Goal: Task Accomplishment & Management: Manage account settings

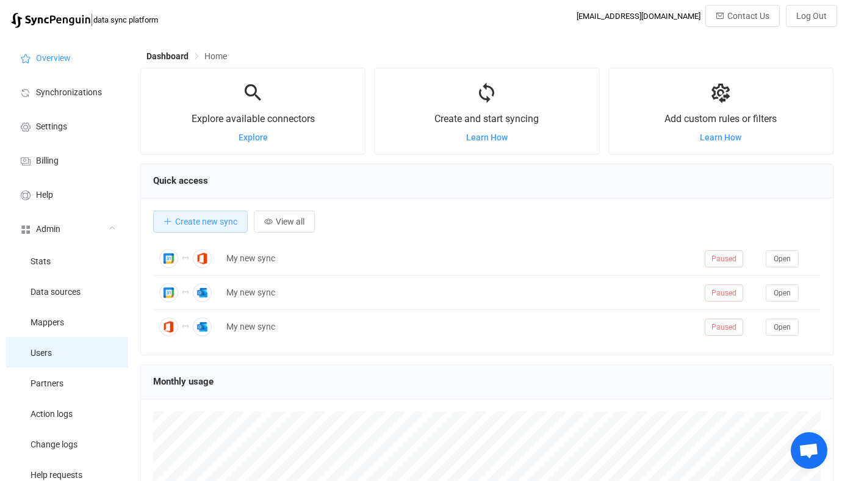
scroll to position [237, 693]
click at [56, 338] on li "Users" at bounding box center [67, 352] width 122 height 31
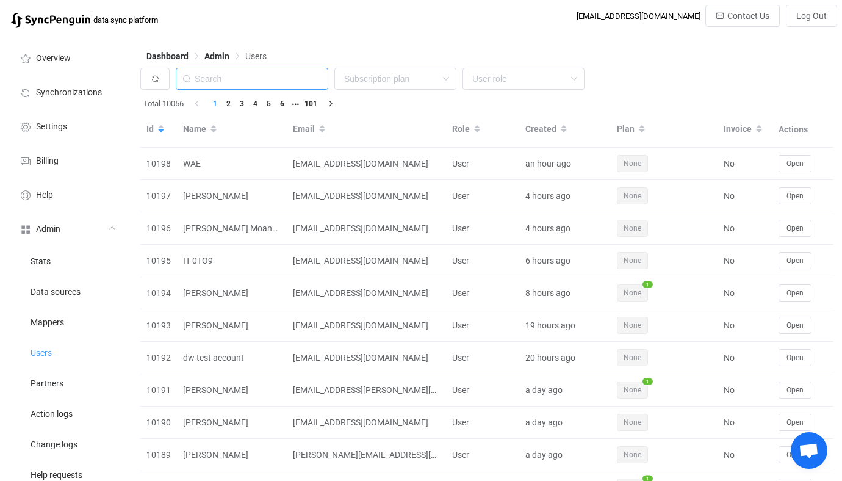
click at [257, 73] on input "text" at bounding box center [252, 79] width 153 height 22
paste input "richp996@gmail.com"
type input "richp996@gmail.com"
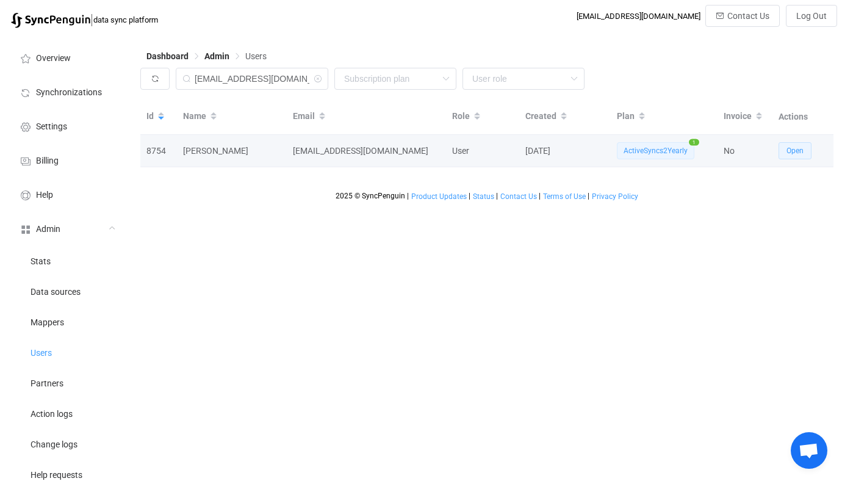
click at [804, 159] on button "Open" at bounding box center [795, 150] width 33 height 17
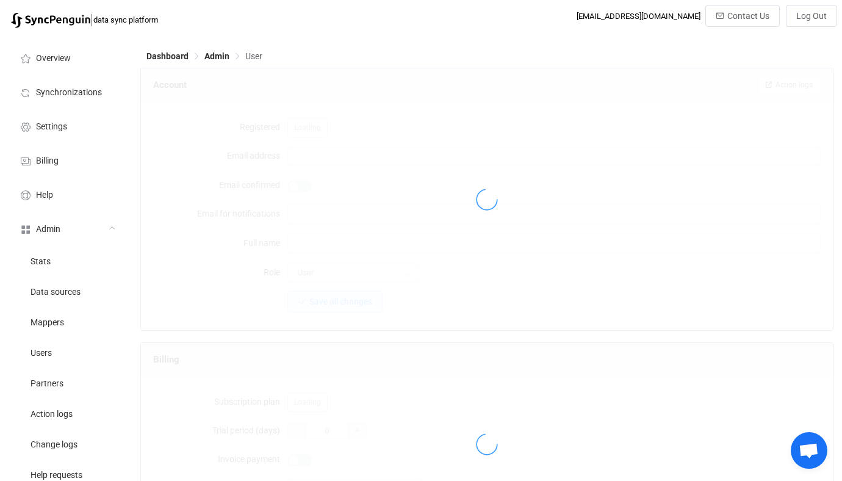
type input "richp996@gmail.com"
type input "Richard Pierce"
type input "28"
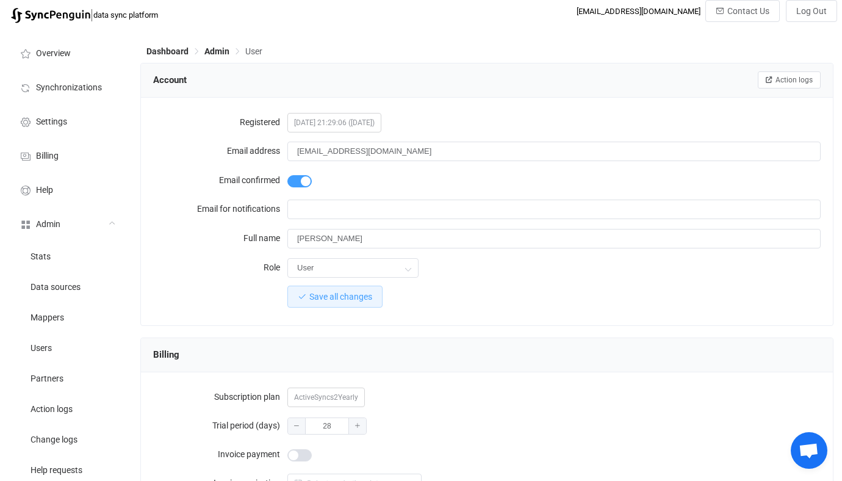
scroll to position [6, 0]
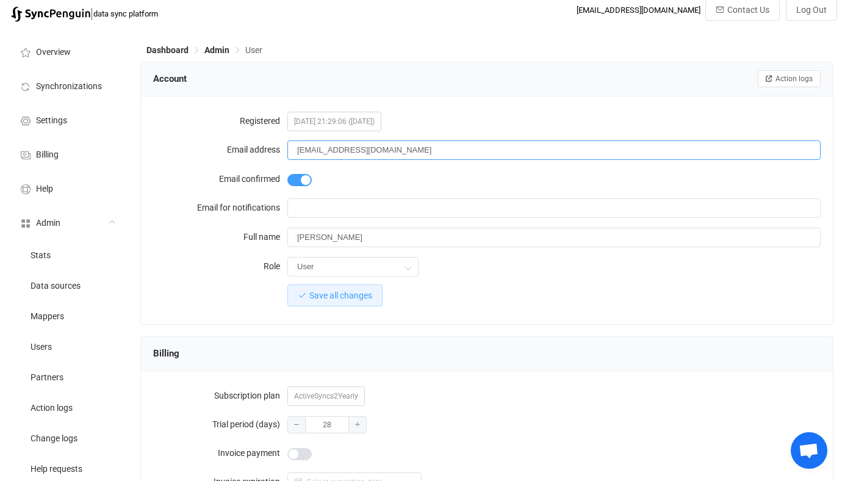
click at [391, 143] on input "richp996@gmail.com" at bounding box center [553, 150] width 533 height 20
click at [302, 240] on input "Richard Pierce" at bounding box center [553, 238] width 533 height 20
click at [302, 239] on input "Richard Pierce" at bounding box center [553, 238] width 533 height 20
click at [299, 228] on input "Richard Pierce" at bounding box center [553, 238] width 533 height 20
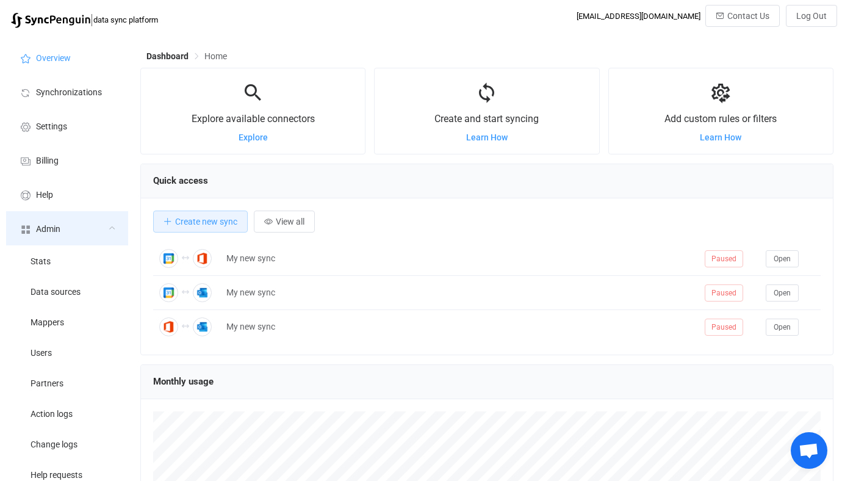
click at [45, 230] on span "Admin" at bounding box center [48, 230] width 24 height 10
click at [45, 233] on span "Admin" at bounding box center [48, 230] width 24 height 10
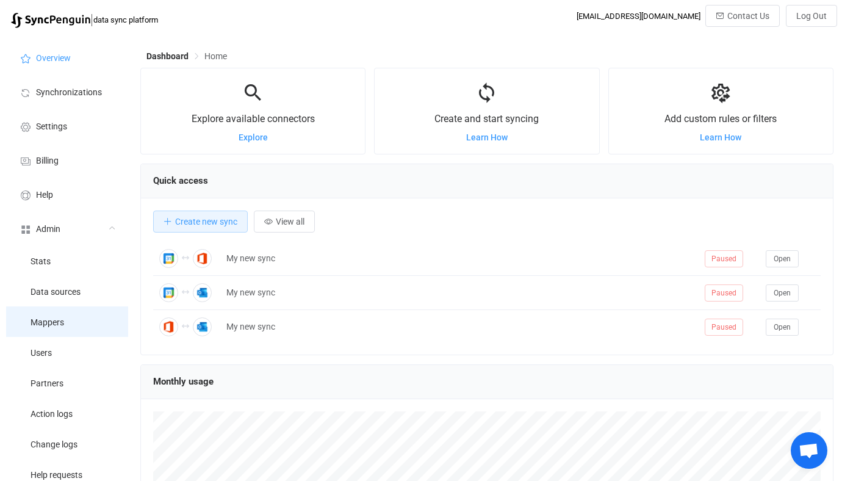
click at [45, 322] on span "Mappers" at bounding box center [48, 323] width 34 height 10
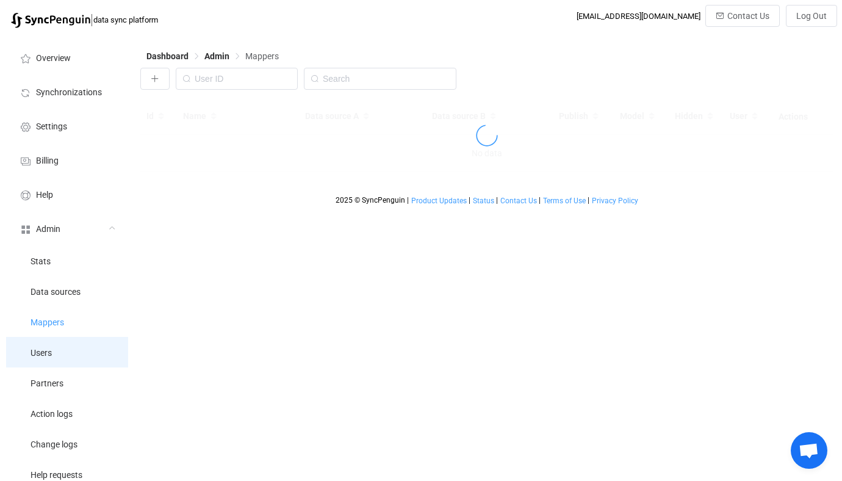
click at [49, 337] on li "Users" at bounding box center [67, 352] width 122 height 31
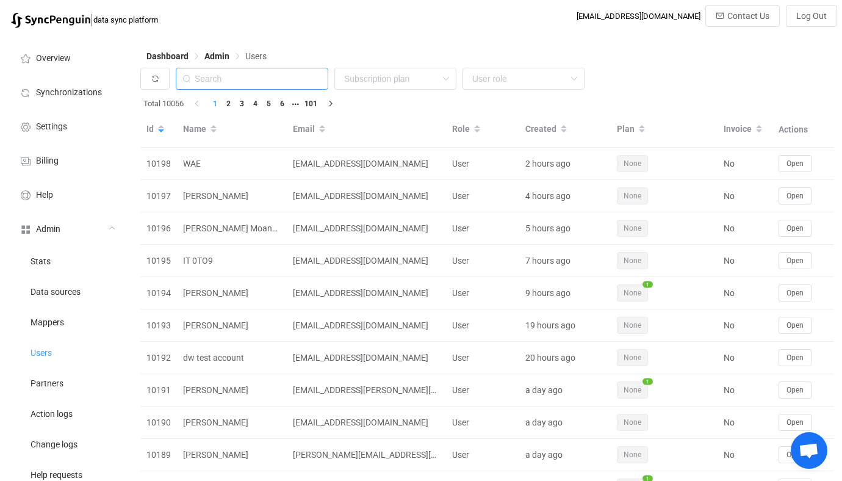
click at [260, 88] on input "text" at bounding box center [252, 79] width 153 height 22
paste input "patrick@landoleary.com"
type input "patrick@landoleary.com"
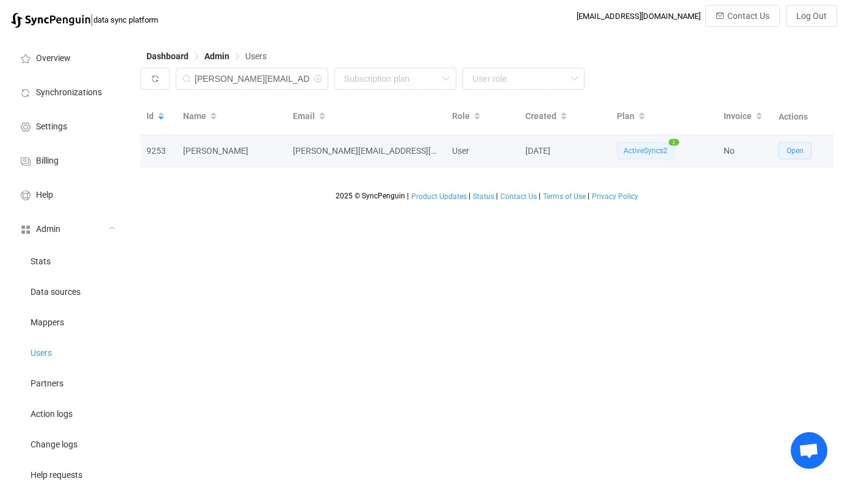
click at [787, 143] on button "Open" at bounding box center [795, 150] width 33 height 17
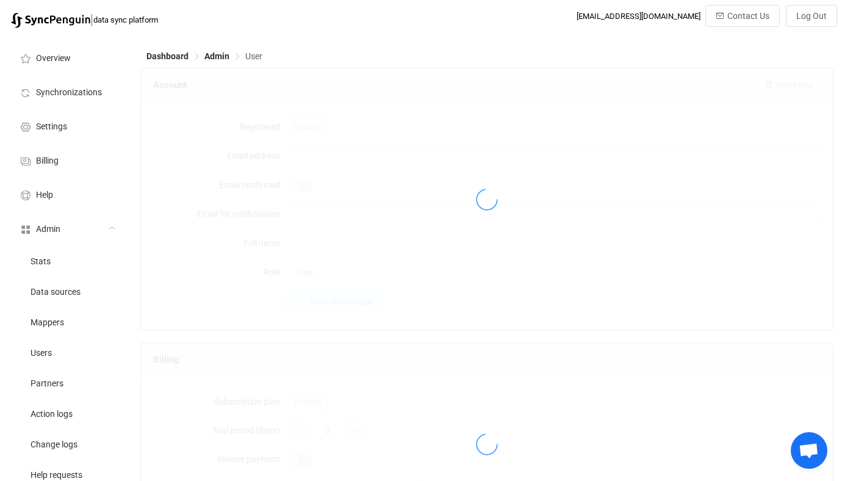
type input "patrick@landoleary.com"
type input "Patrick OLeary"
type input "14"
type input "14 days"
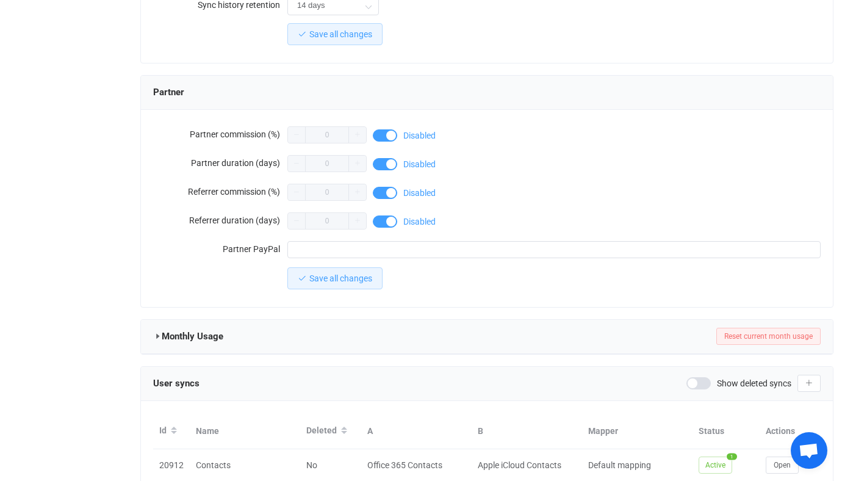
scroll to position [1095, 0]
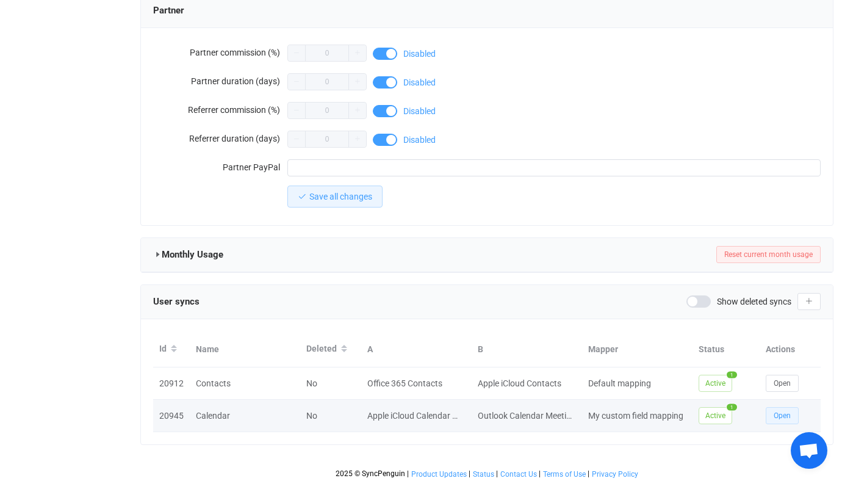
click at [787, 411] on span "Open" at bounding box center [782, 415] width 17 height 9
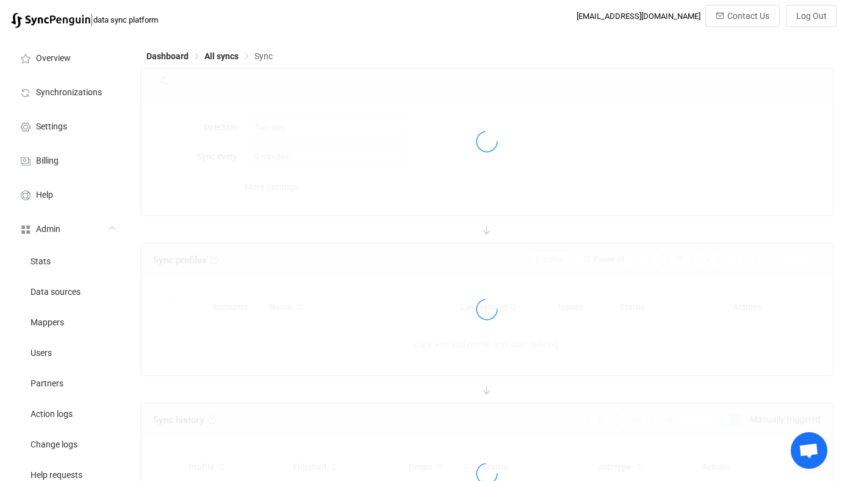
type input "10 minutes"
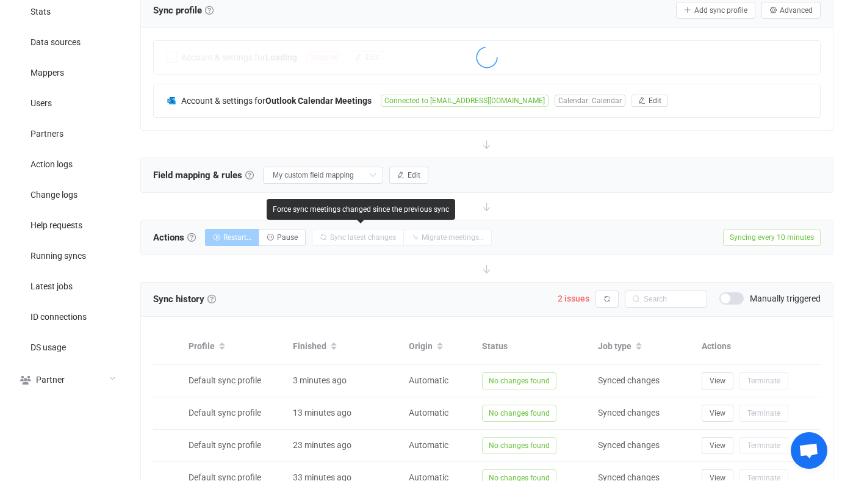
scroll to position [250, 0]
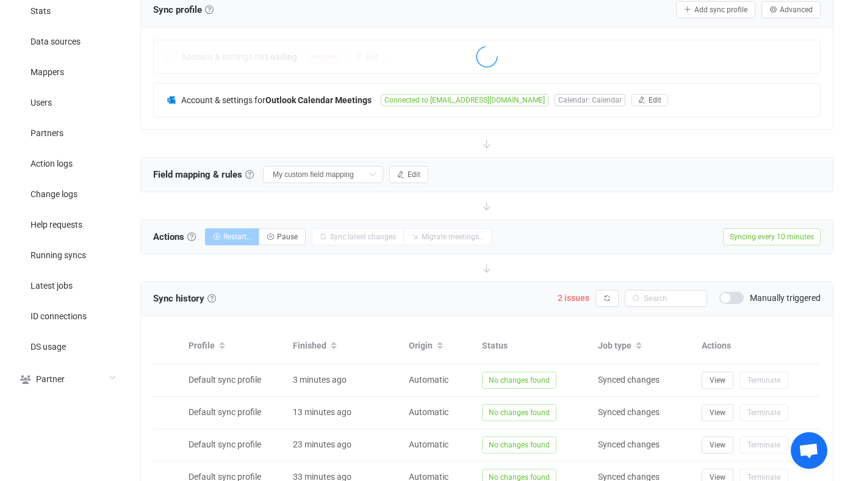
click at [733, 302] on span at bounding box center [731, 298] width 24 height 12
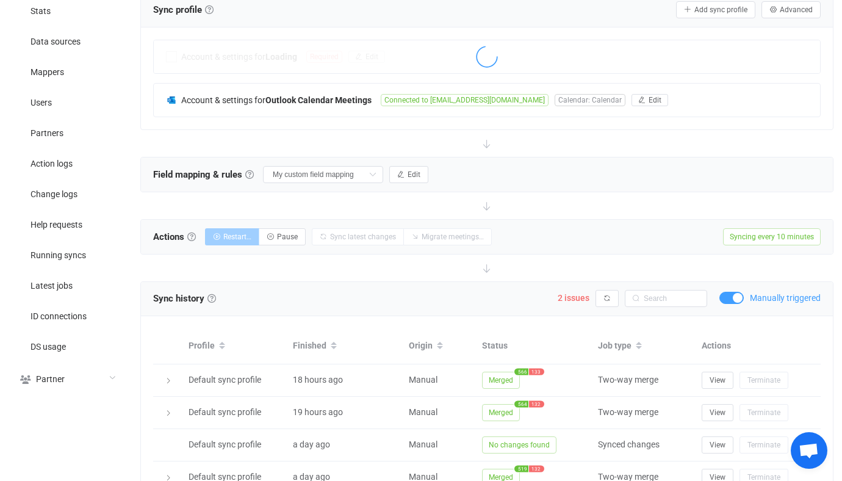
scroll to position [323, 0]
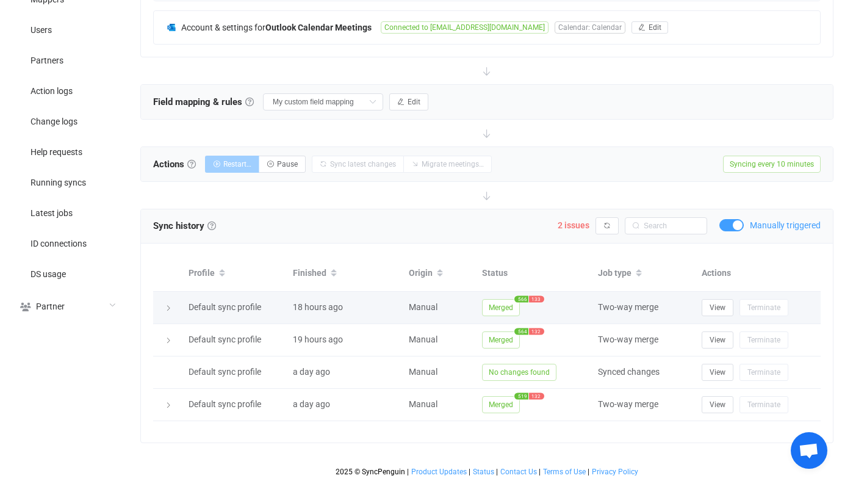
click at [524, 300] on span "566" at bounding box center [521, 298] width 14 height 7
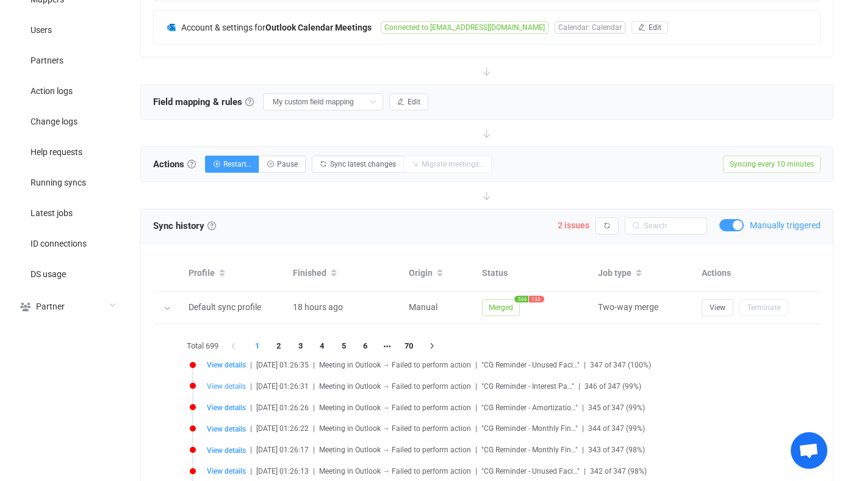
click at [233, 382] on span "View details" at bounding box center [226, 386] width 39 height 9
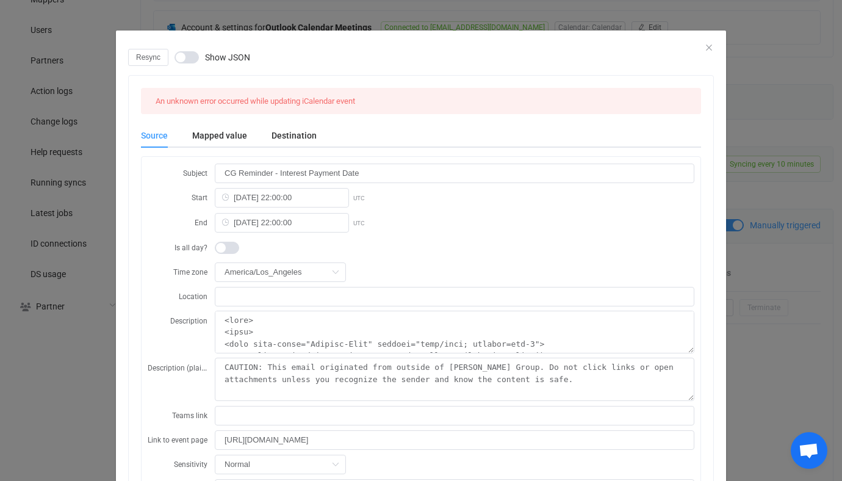
click at [70, 332] on div "Resync Show JSON An unknown error occurred while updating iCalendar event Sourc…" at bounding box center [421, 240] width 842 height 481
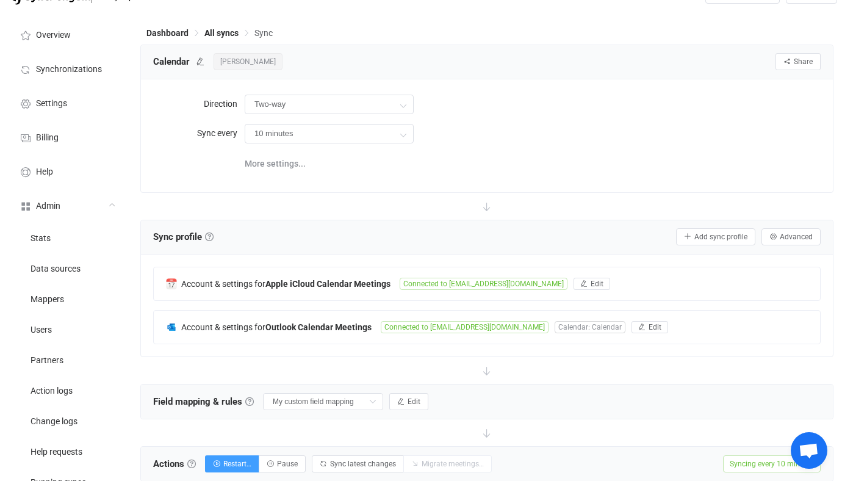
scroll to position [0, 0]
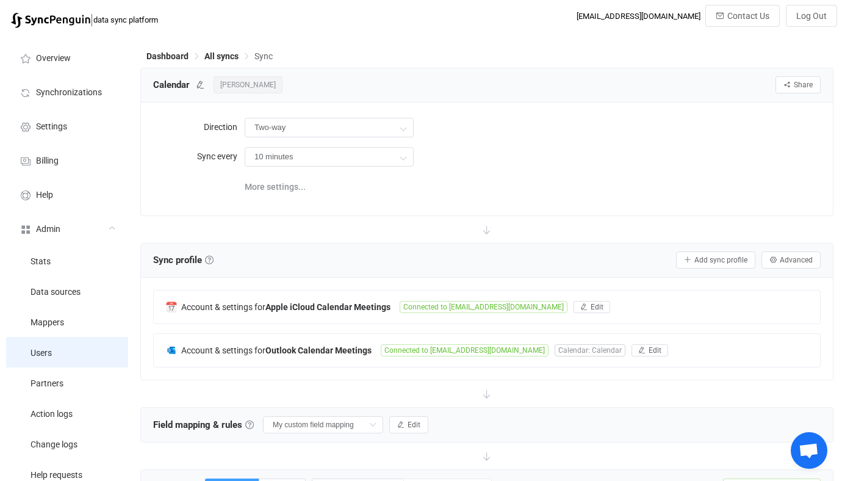
click at [41, 350] on span "Users" at bounding box center [41, 353] width 21 height 10
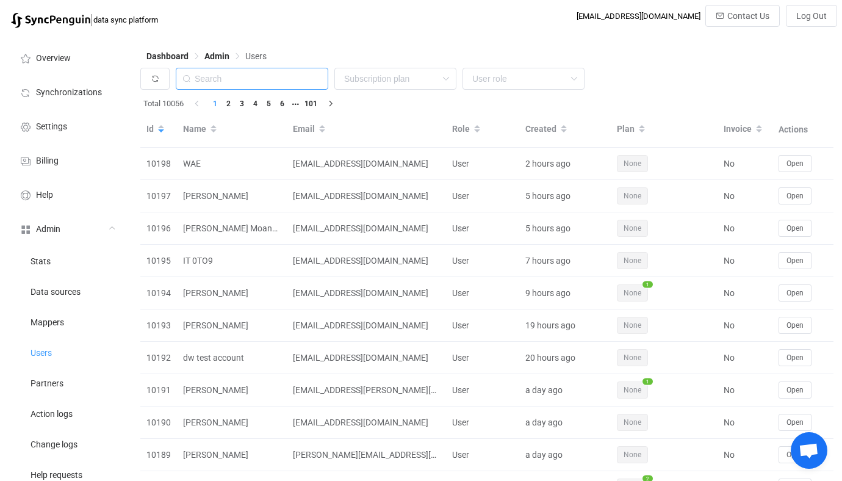
click at [275, 78] on input "text" at bounding box center [252, 79] width 153 height 22
paste input "When an event is created in WPM, it is synced and copied into PCI’s environment…"
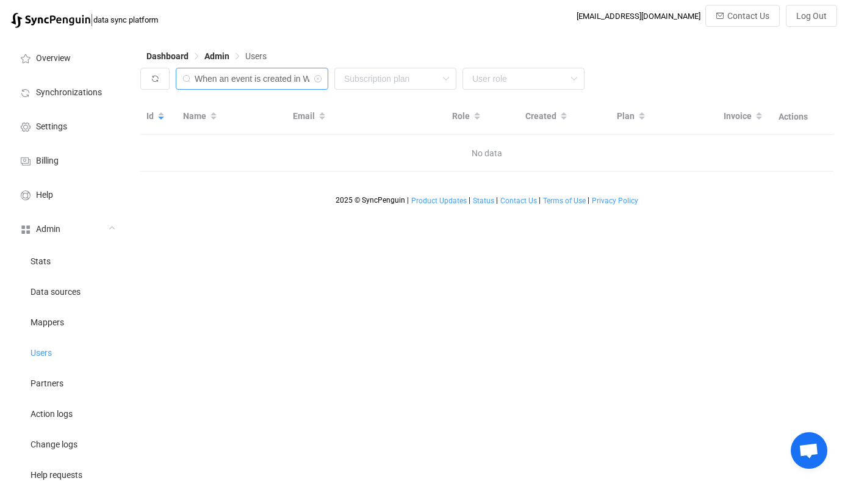
paste input "ajo@it-connect.ca"
drag, startPoint x: 215, startPoint y: 82, endPoint x: 149, endPoint y: 79, distance: 66.6
click at [149, 79] on div "ajo@it-connect.ca None Single SingleYearly SinglePlus SinglePlusYearly Team Tea…" at bounding box center [486, 82] width 693 height 28
type input "pci"
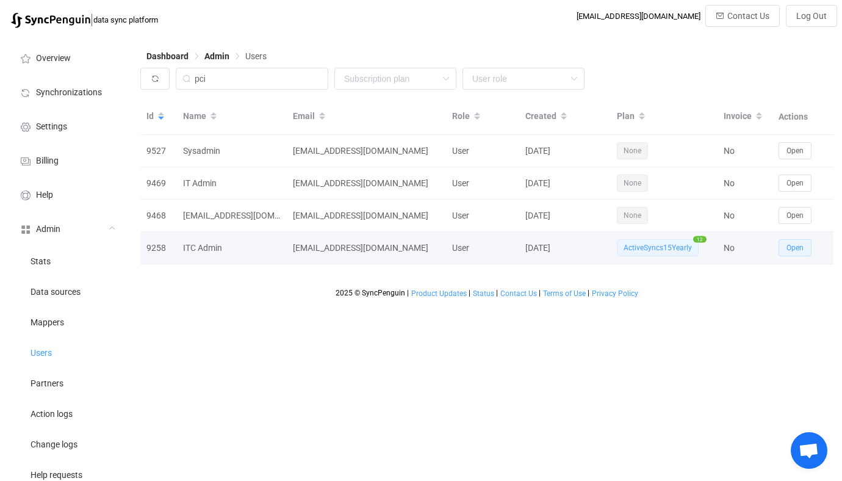
click at [793, 251] on span "Open" at bounding box center [795, 247] width 17 height 9
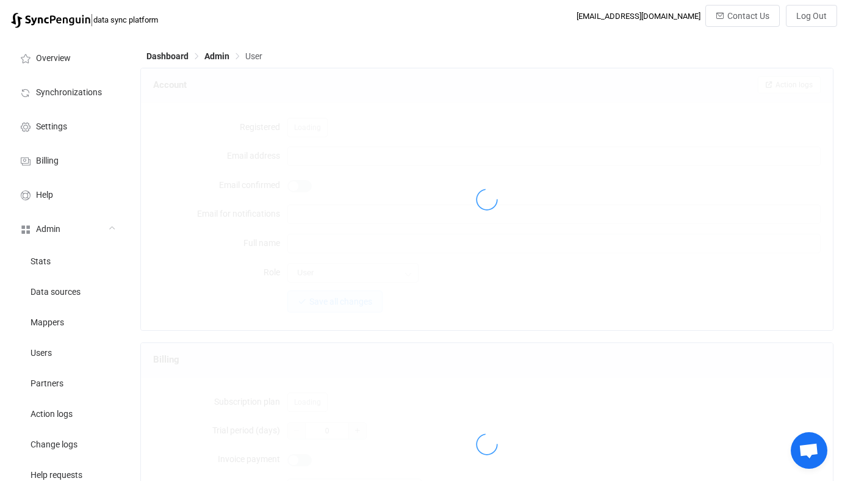
type input "itadmin@warringtonpci.com"
type input "support@it-connect.ca"
type input "ITC Admin"
type input "14"
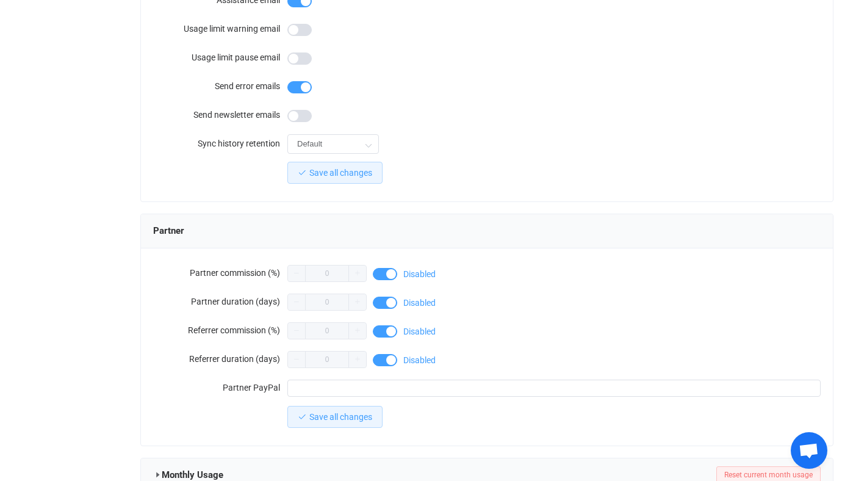
scroll to position [1386, 0]
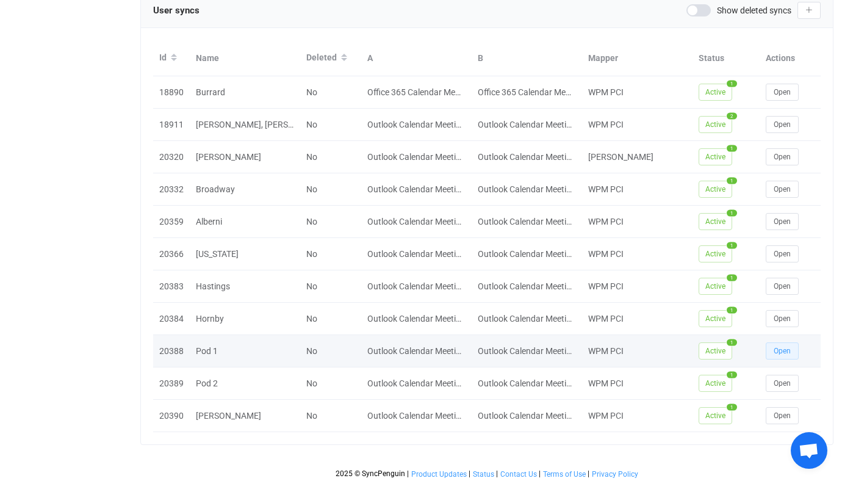
click at [775, 347] on span "Open" at bounding box center [782, 351] width 17 height 9
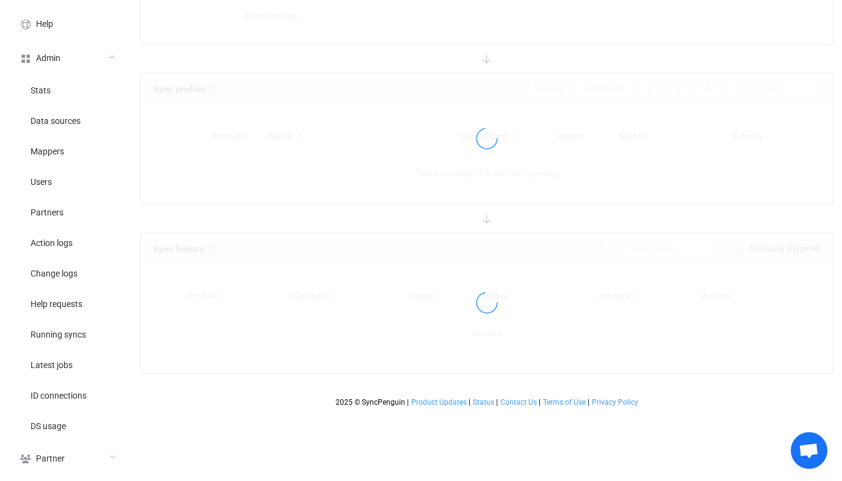
type input "10 minutes"
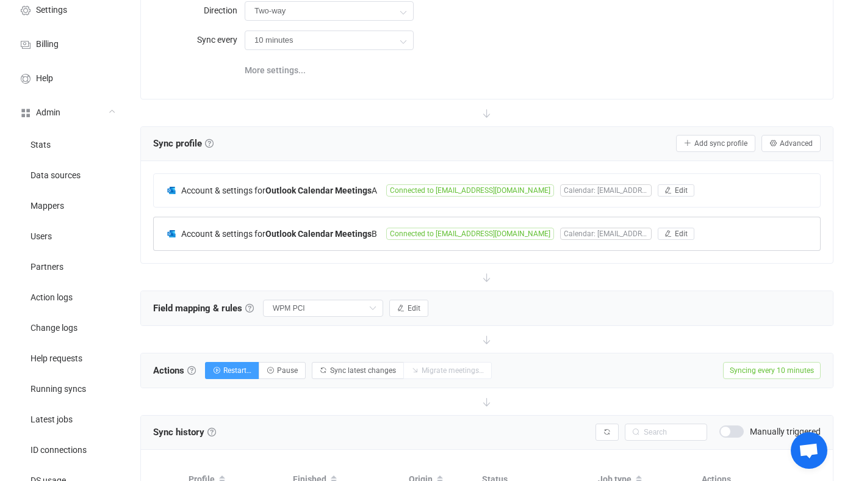
scroll to position [112, 0]
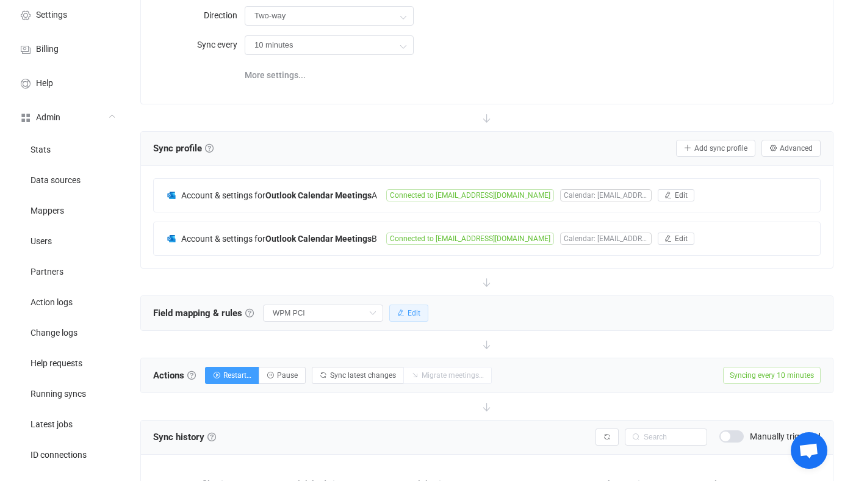
click at [397, 314] on icon "button" at bounding box center [400, 312] width 7 height 7
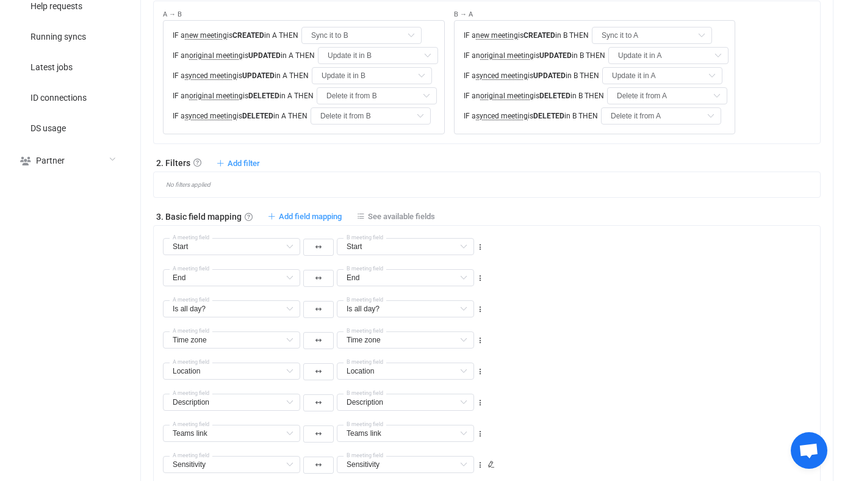
scroll to position [480, 0]
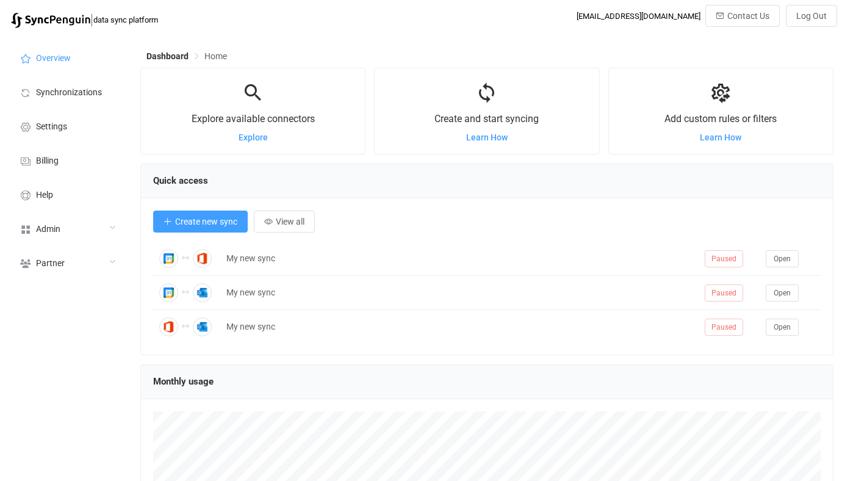
scroll to position [237, 693]
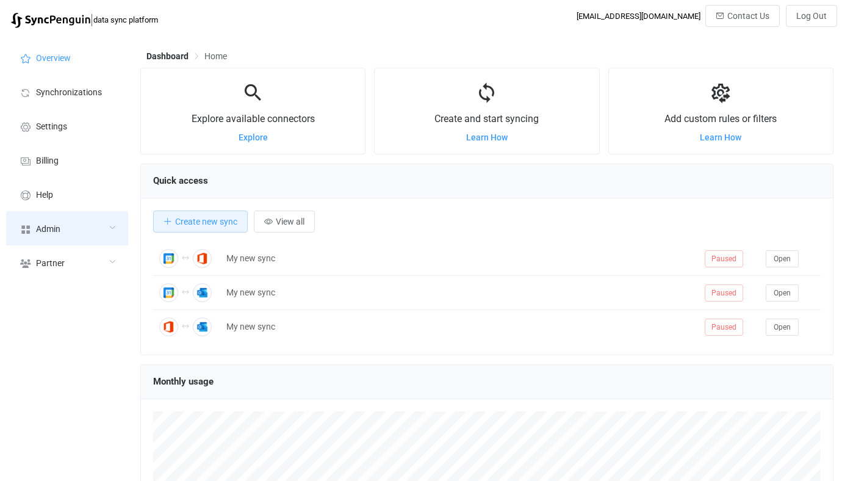
click at [107, 228] on div "Admin" at bounding box center [67, 228] width 122 height 34
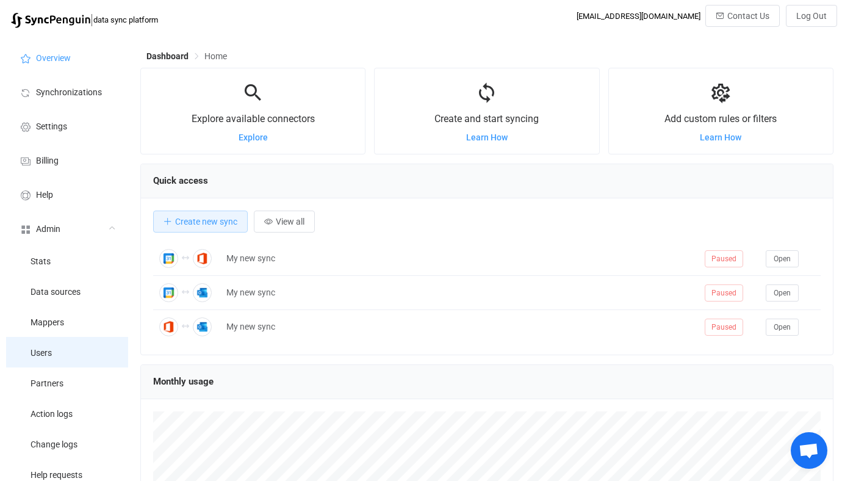
click at [65, 355] on li "Users" at bounding box center [67, 352] width 122 height 31
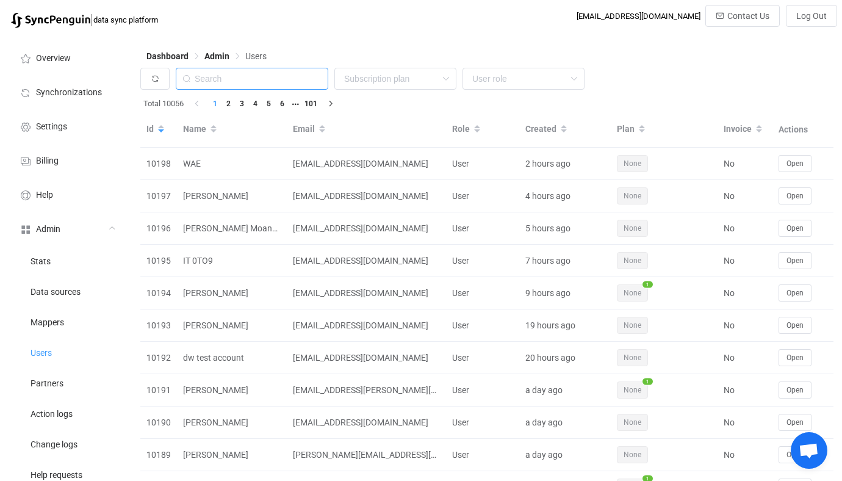
click at [251, 88] on input "text" at bounding box center [252, 79] width 153 height 22
paste input "tom.dewulf@itce.be"
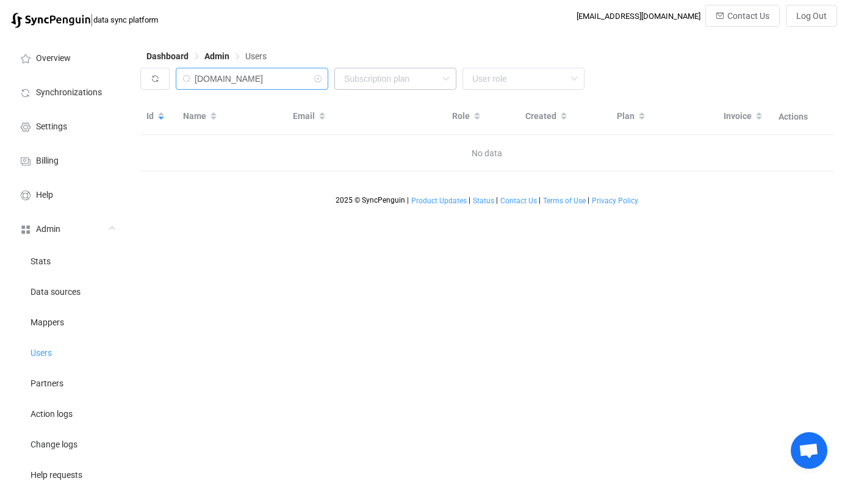
type input "itce.be"
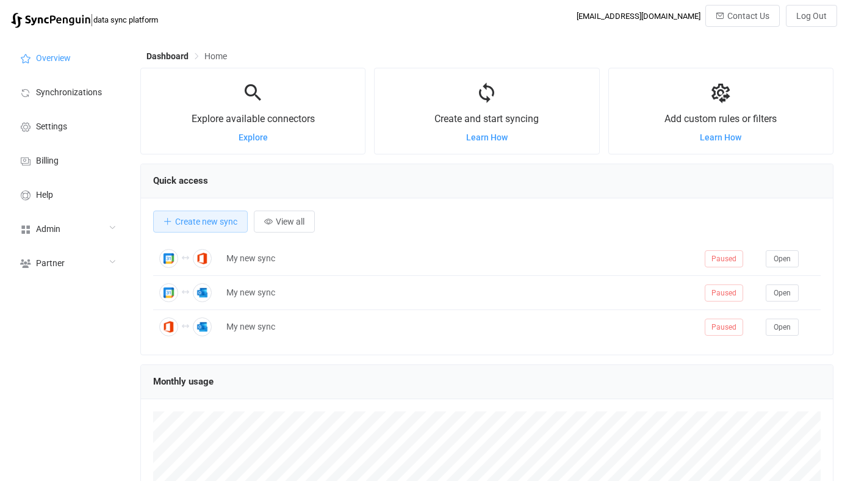
click at [88, 233] on div "Admin" at bounding box center [67, 228] width 122 height 34
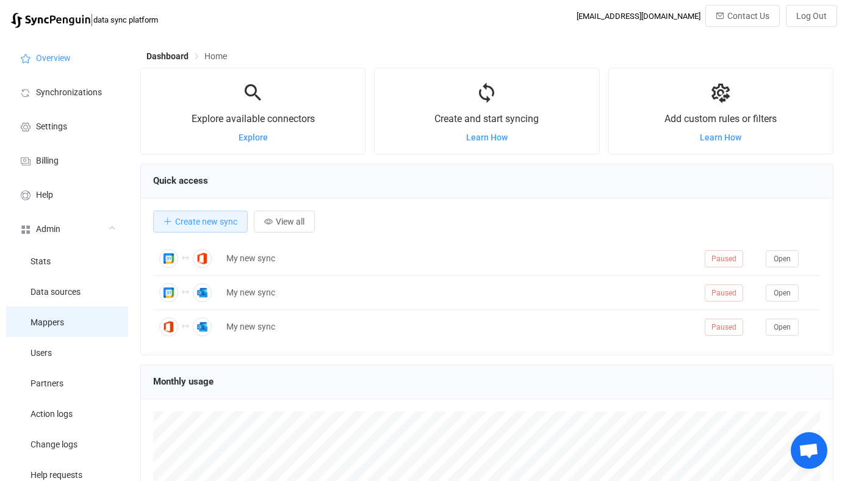
scroll to position [237, 693]
click at [74, 333] on li "Mappers" at bounding box center [67, 321] width 122 height 31
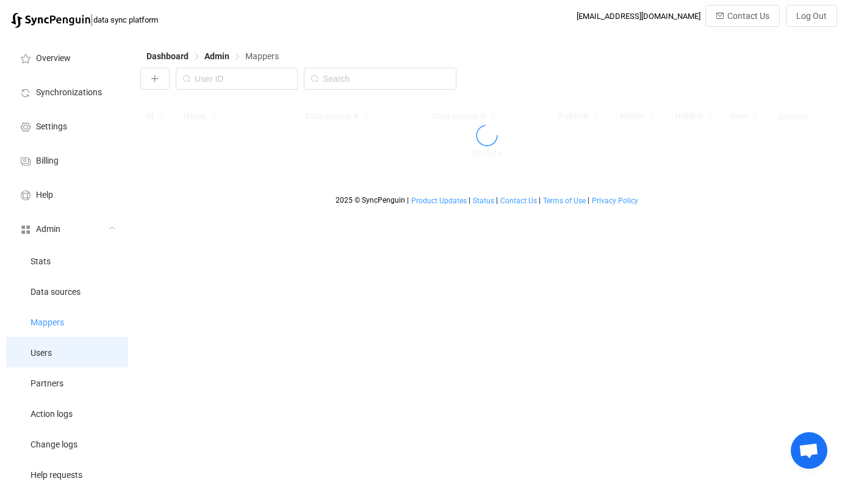
click at [74, 359] on li "Users" at bounding box center [67, 352] width 122 height 31
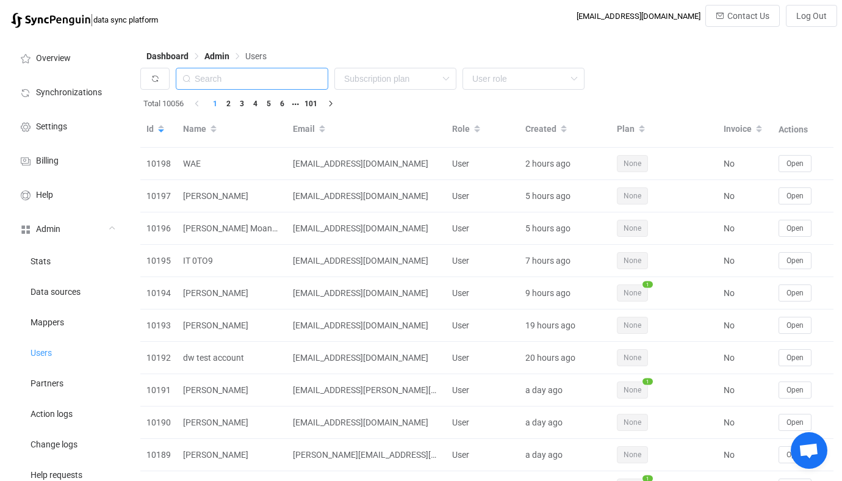
click at [265, 89] on input "text" at bounding box center [252, 79] width 153 height 22
click at [282, 73] on input "text" at bounding box center [252, 79] width 153 height 22
paste input "[EMAIL_ADDRESS][DOMAIN_NAME]"
type input "[DOMAIN_NAME]"
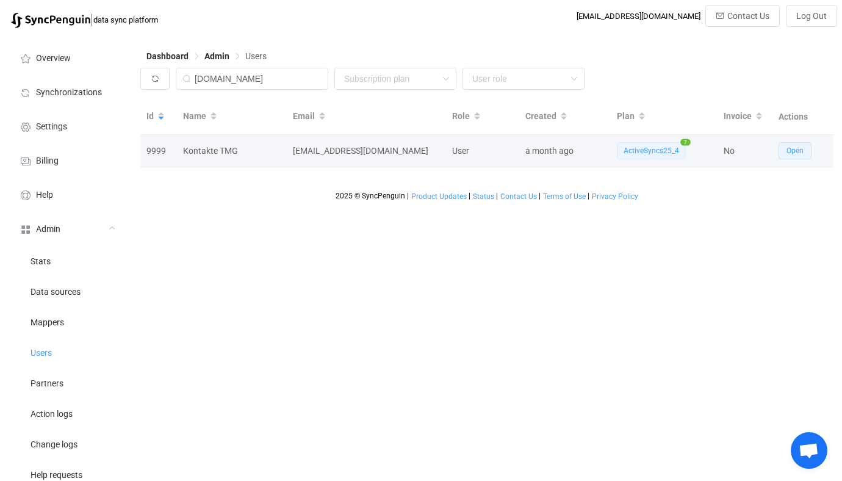
click at [784, 147] on button "Open" at bounding box center [795, 150] width 33 height 17
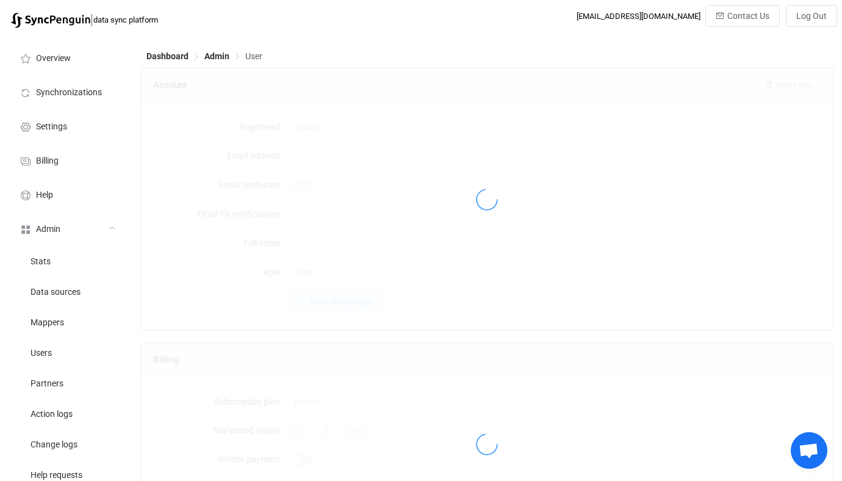
type input "kontakte@tmg.com"
type input "it@tmg.com"
type input "Kontakte TMG"
type input "14"
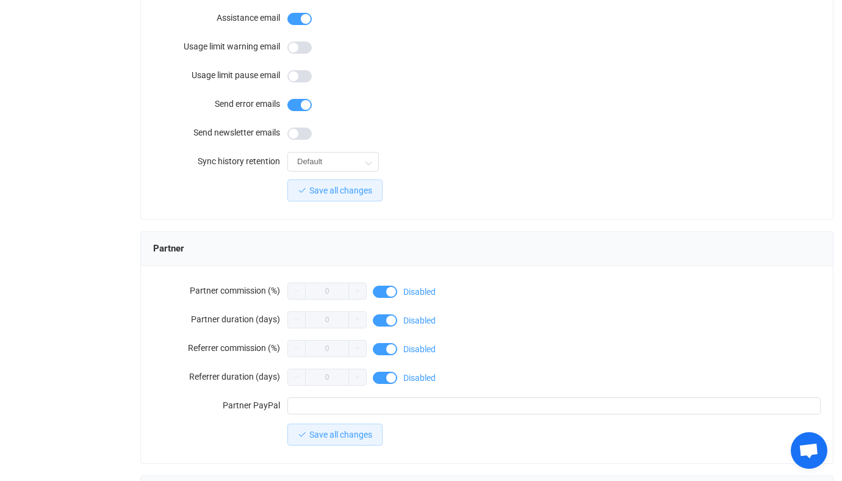
scroll to position [1128, 0]
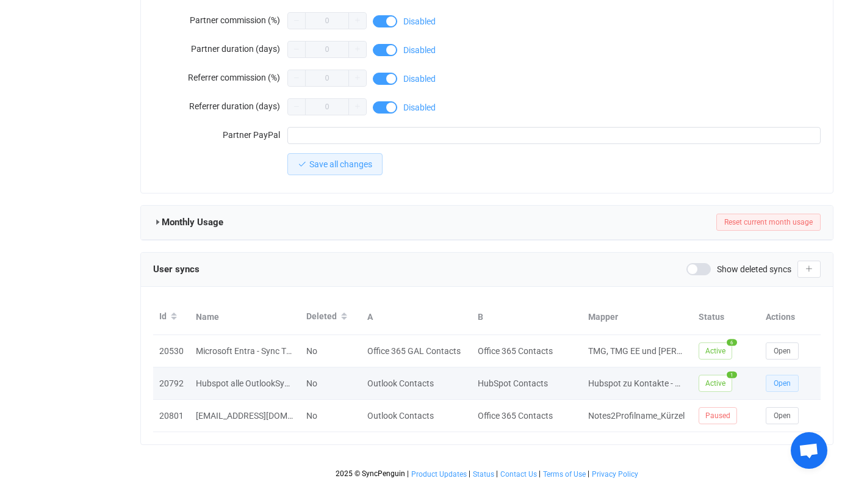
click at [789, 379] on span "Open" at bounding box center [782, 383] width 17 height 9
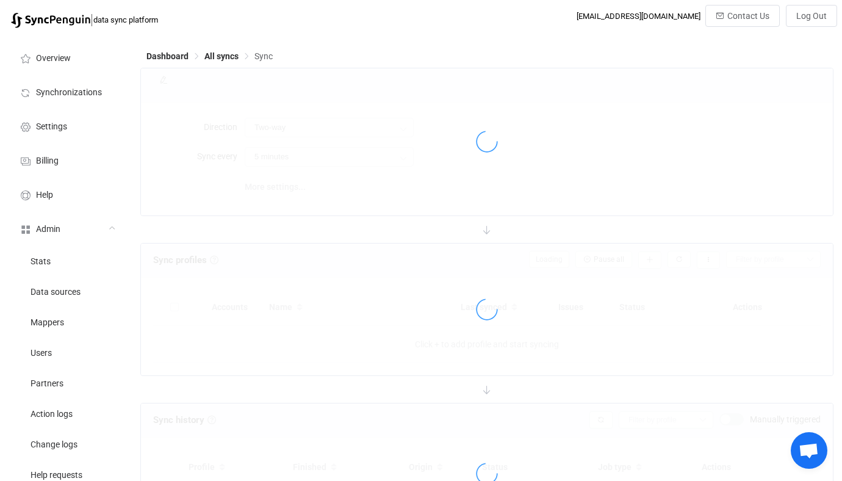
type input "HubSpot → Outlook"
type input "30 minutes"
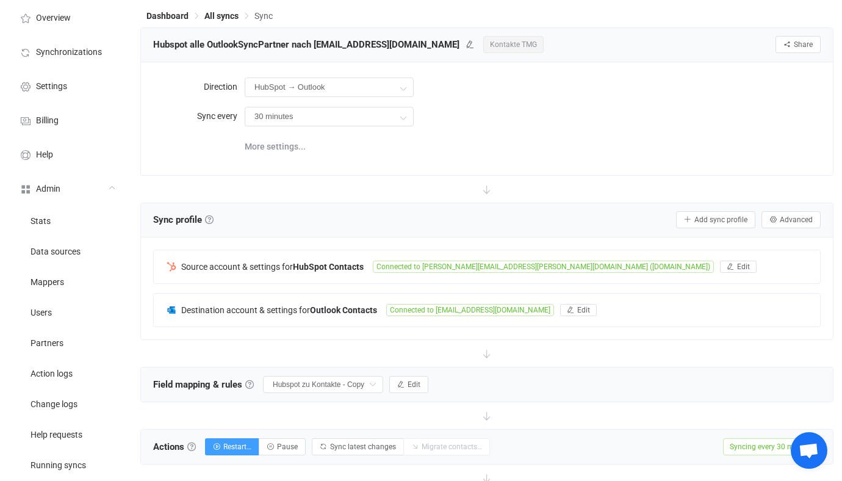
scroll to position [230, 0]
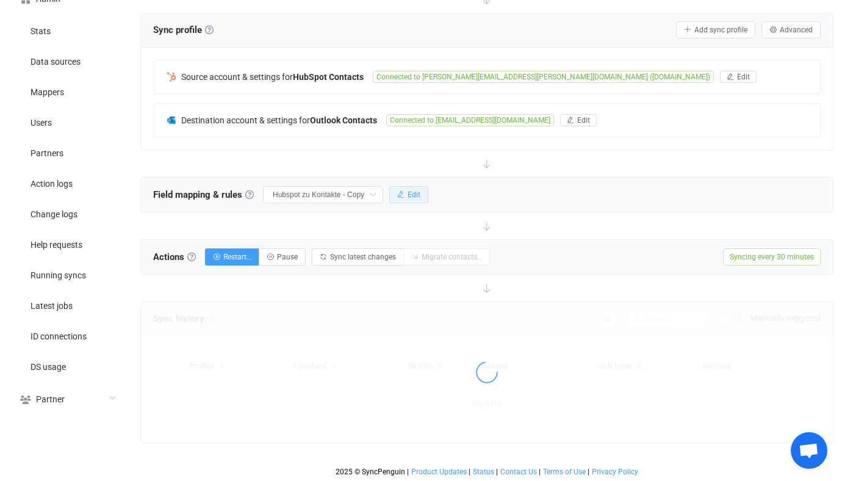
click at [397, 195] on icon "button" at bounding box center [400, 194] width 7 height 7
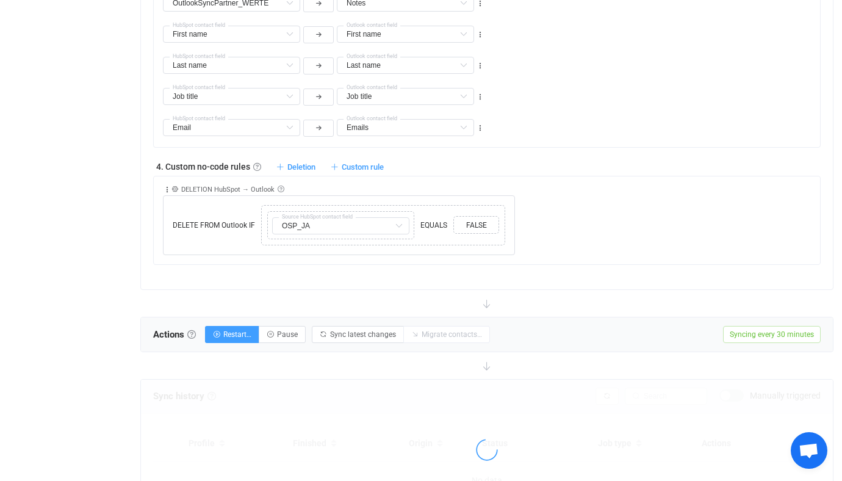
scroll to position [1030, 0]
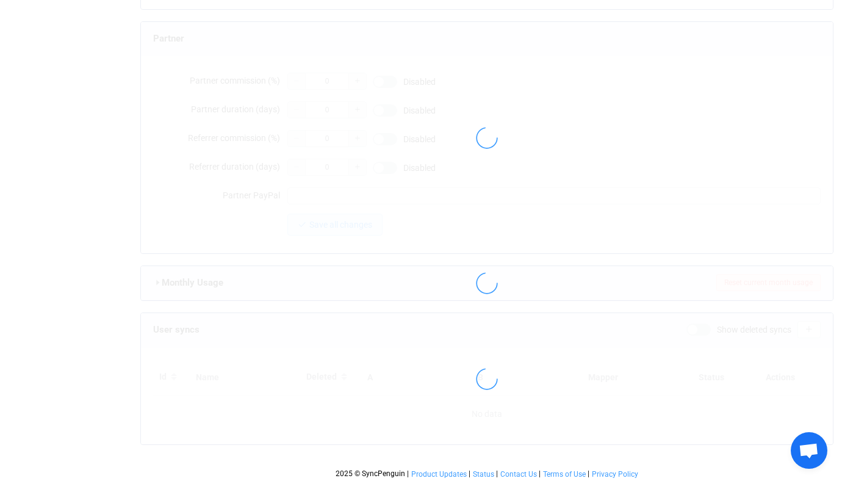
type input "kontakte@tmg.com"
type input "it@tmg.com"
type input "Kontakte TMG"
type input "14"
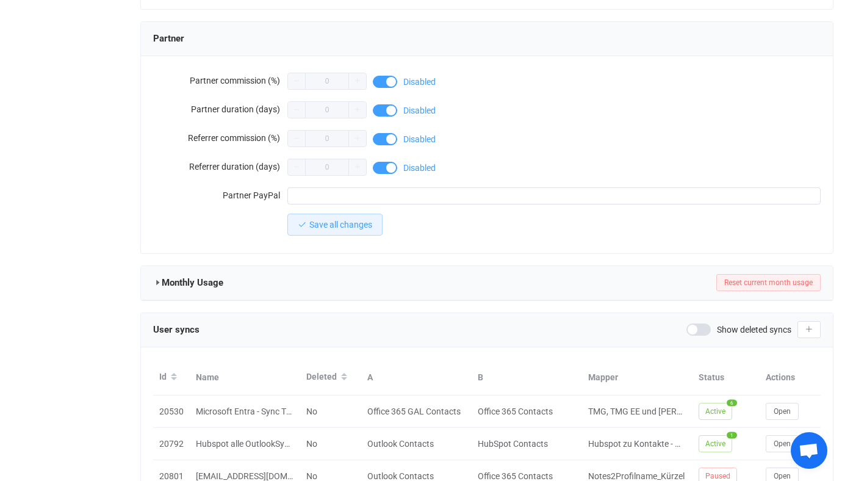
scroll to position [1128, 0]
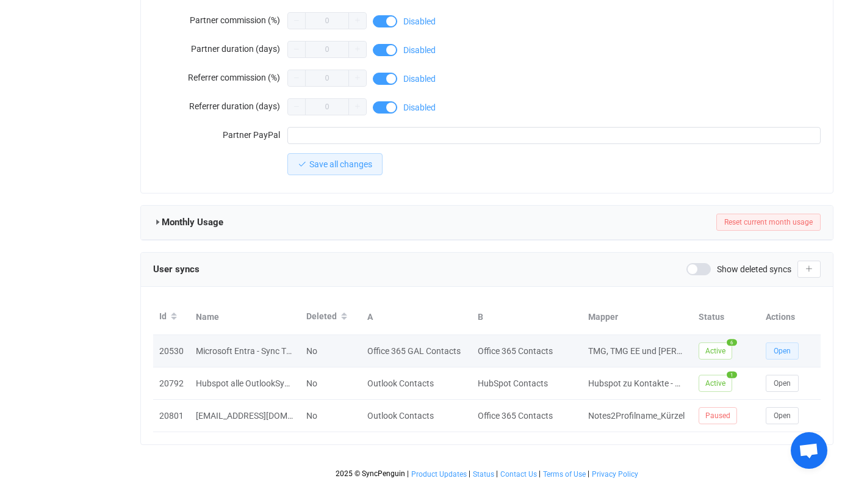
click at [790, 347] on span "Open" at bounding box center [782, 351] width 17 height 9
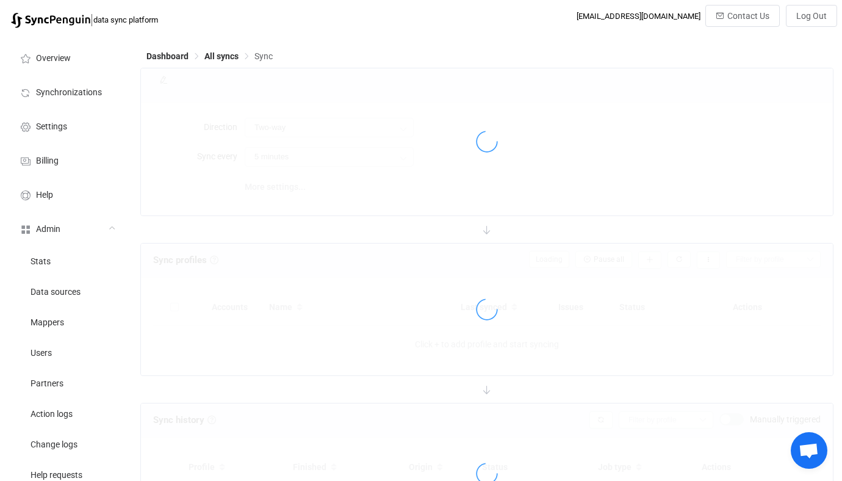
type input "Office 365 GAL → Office 365 (one to many)"
type input "24 hours"
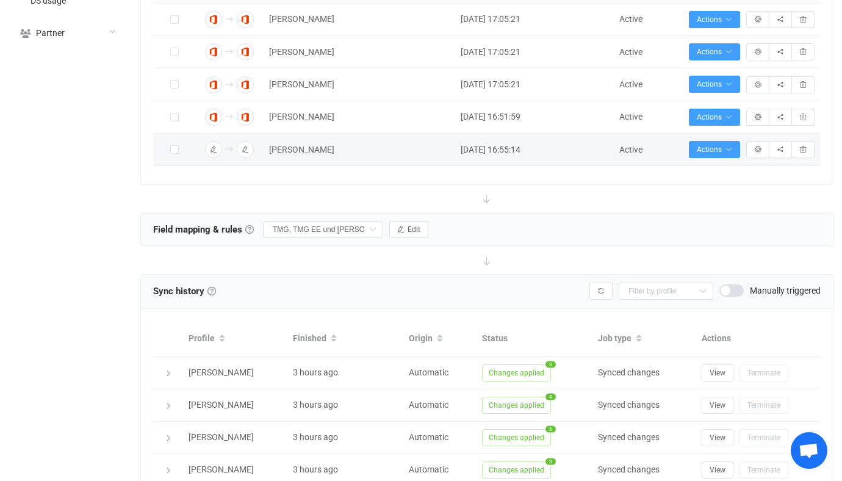
scroll to position [619, 0]
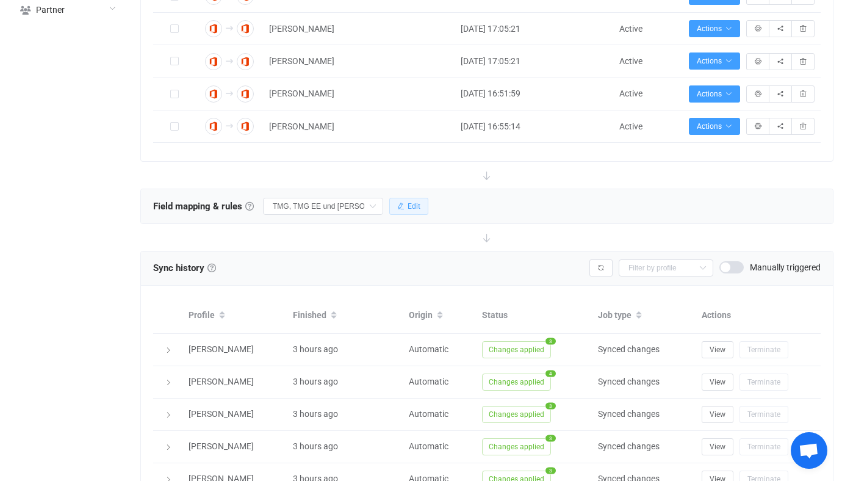
click at [408, 204] on span "Edit" at bounding box center [414, 206] width 13 height 9
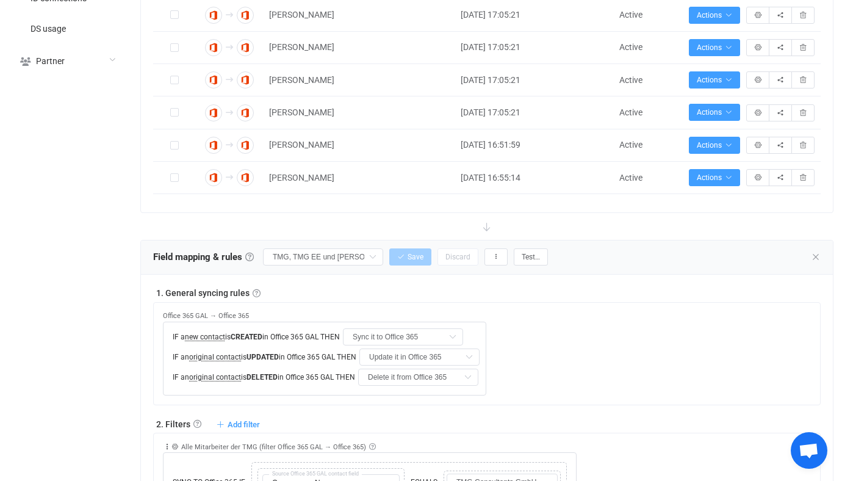
scroll to position [566, 0]
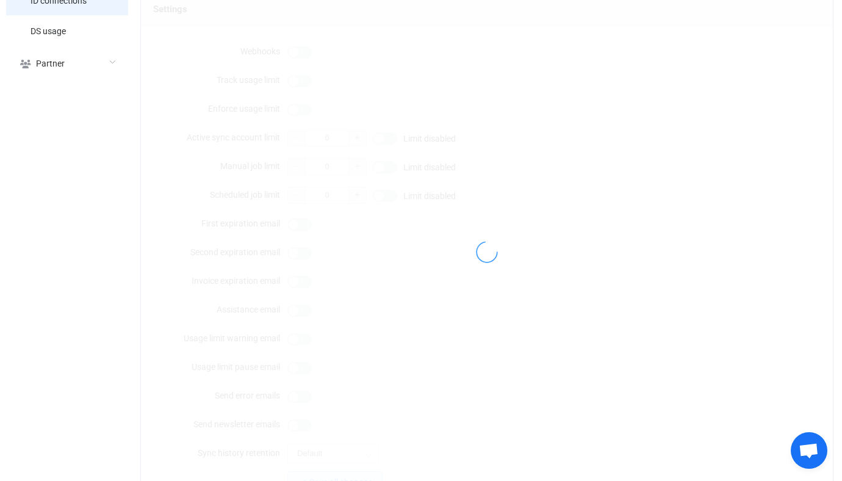
scroll to position [1067, 0]
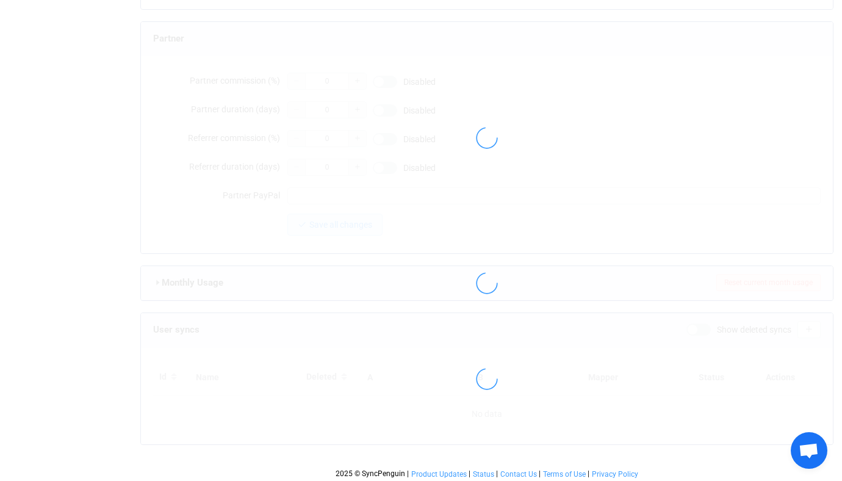
type input "kontakte@tmg.com"
type input "it@tmg.com"
type input "Kontakte TMG"
type input "14"
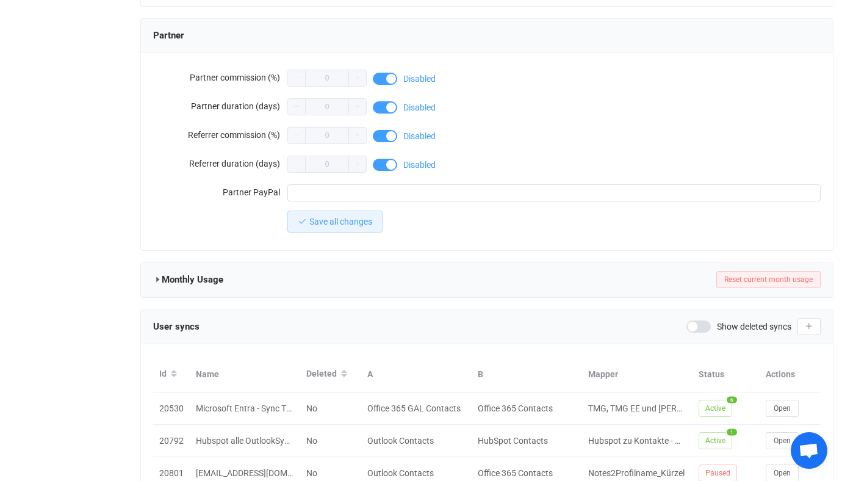
scroll to position [1128, 0]
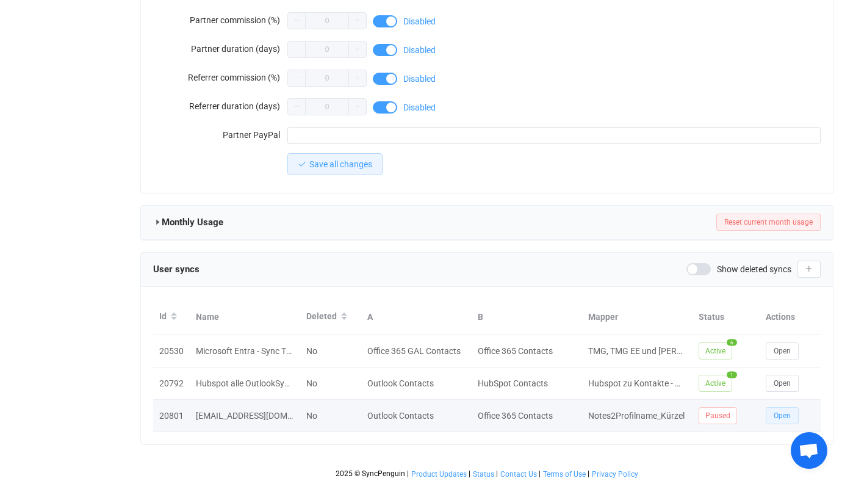
click at [779, 414] on span "Open" at bounding box center [782, 415] width 17 height 9
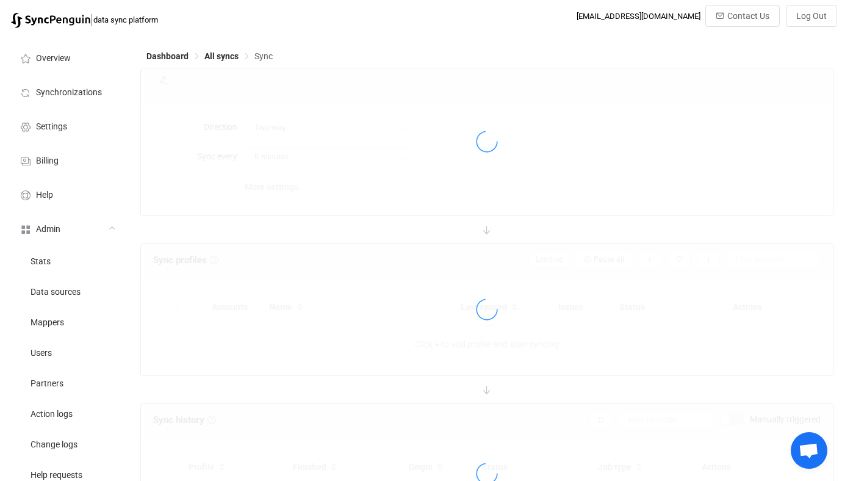
type input "Outlook → Office 365 (one to many)"
type input "1 hour"
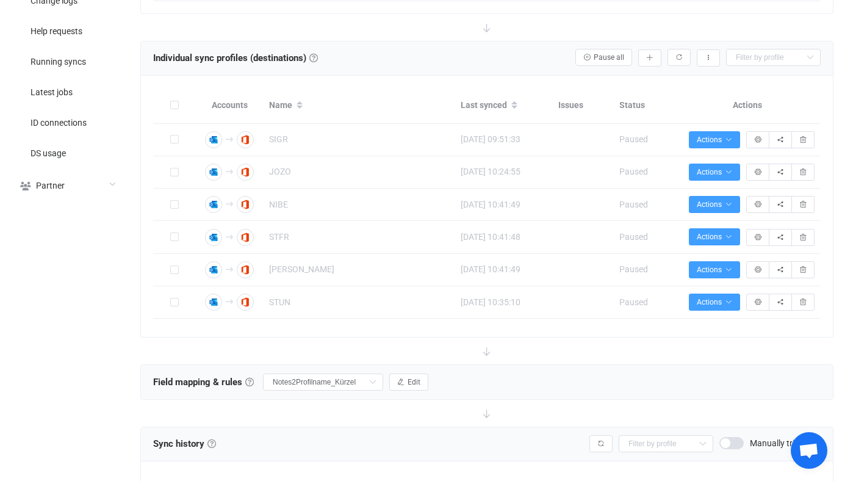
scroll to position [443, 0]
click at [405, 375] on button "Edit" at bounding box center [408, 382] width 39 height 17
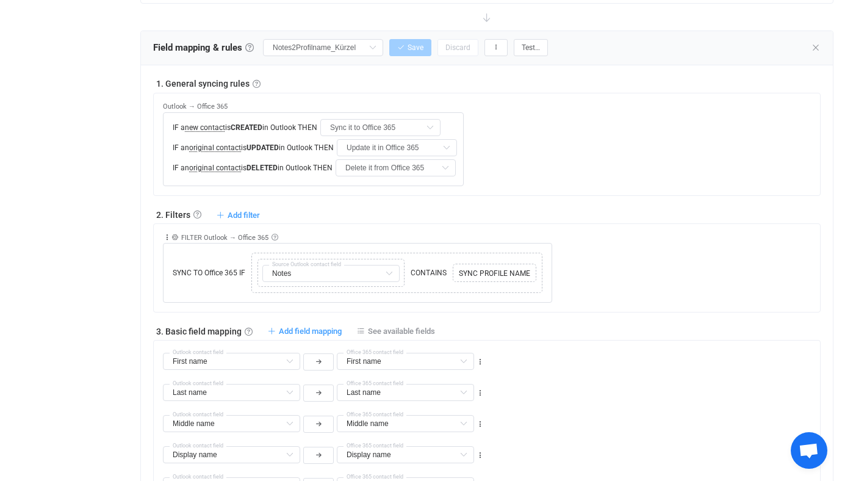
scroll to position [895, 0]
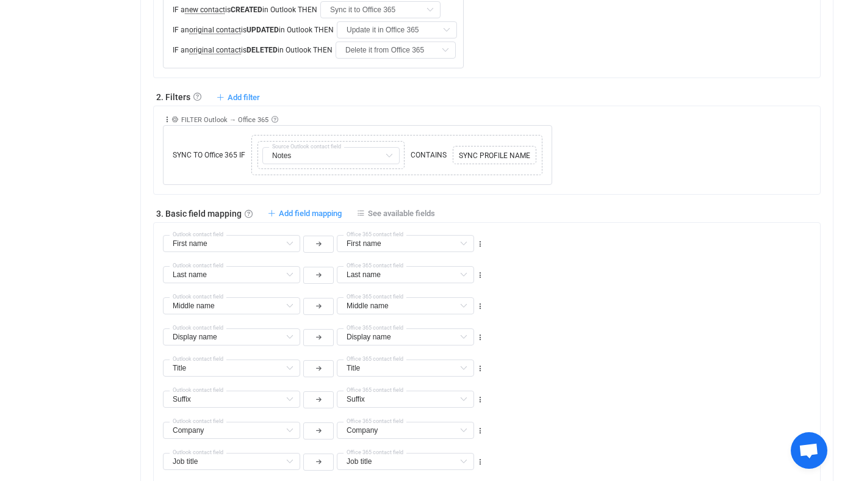
click at [583, 281] on div "Last name Last name Default field Nickname Default field Notes Default field Bu…" at bounding box center [491, 269] width 657 height 31
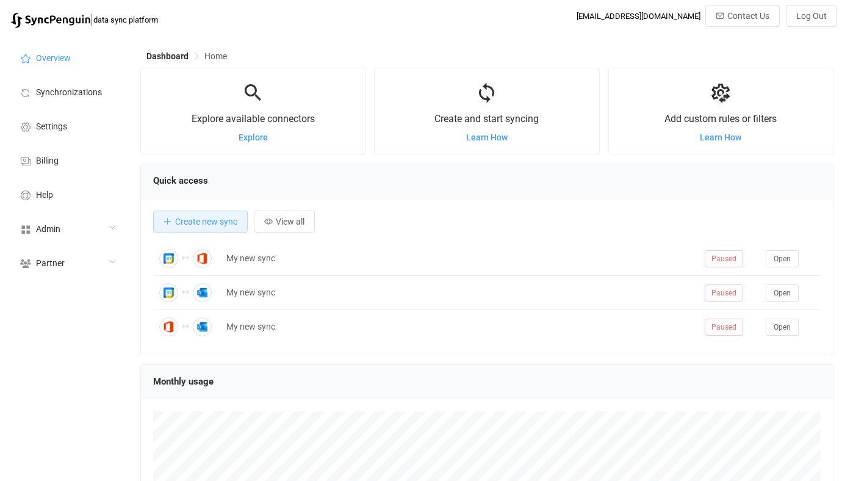
click at [77, 225] on div "Admin" at bounding box center [67, 228] width 122 height 34
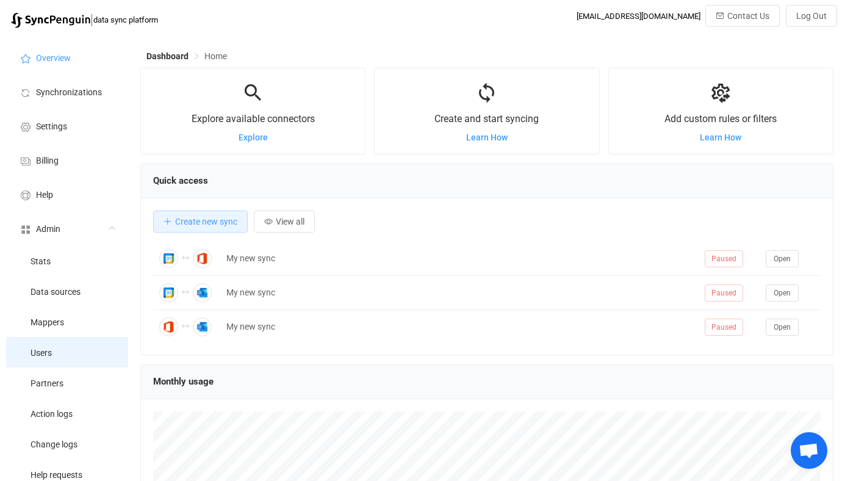
click at [65, 339] on li "Users" at bounding box center [67, 352] width 122 height 31
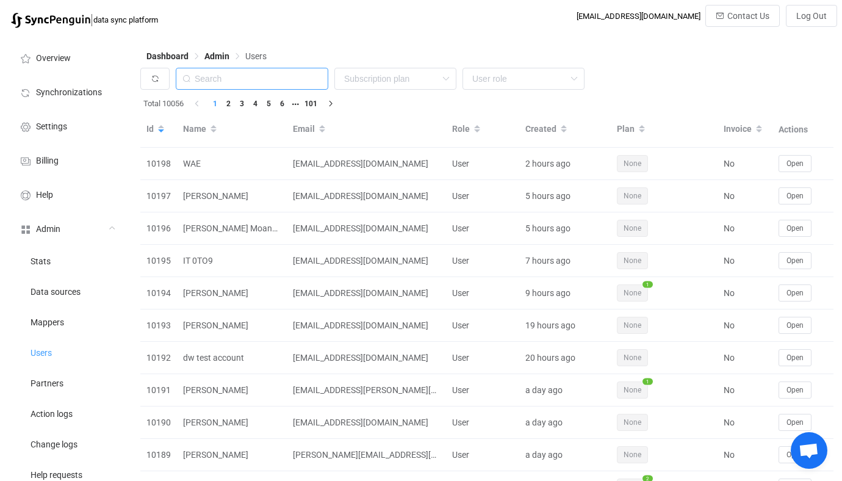
click at [287, 77] on input "text" at bounding box center [252, 79] width 153 height 22
paste input "[EMAIL_ADDRESS][DOMAIN_NAME]"
type input "[EMAIL_ADDRESS][DOMAIN_NAME]"
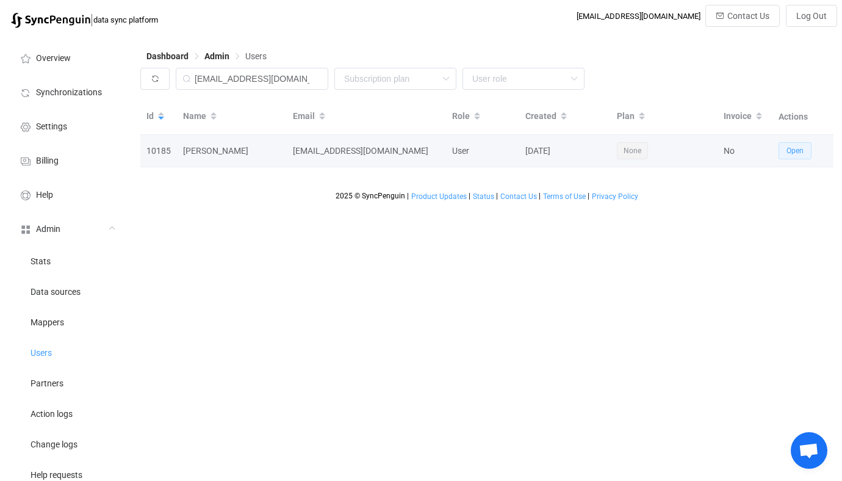
click at [793, 153] on span "Open" at bounding box center [795, 150] width 17 height 9
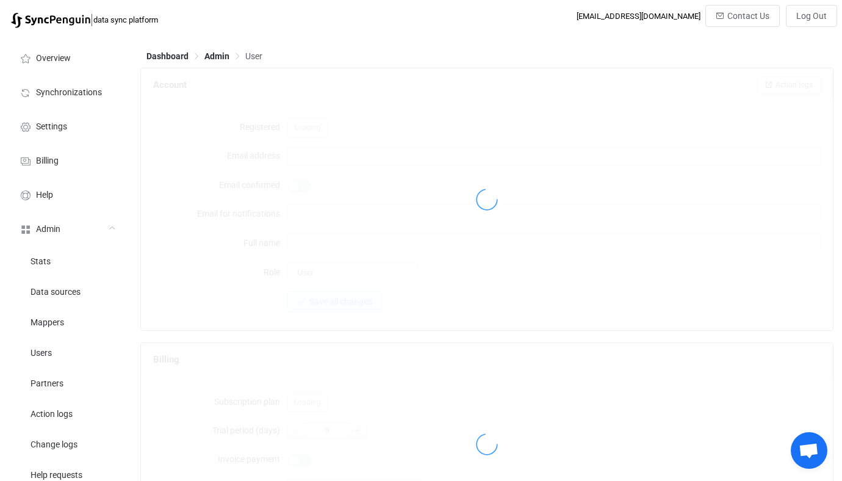
type input "[EMAIL_ADDRESS][DOMAIN_NAME]"
type input "[PERSON_NAME]"
type input "14"
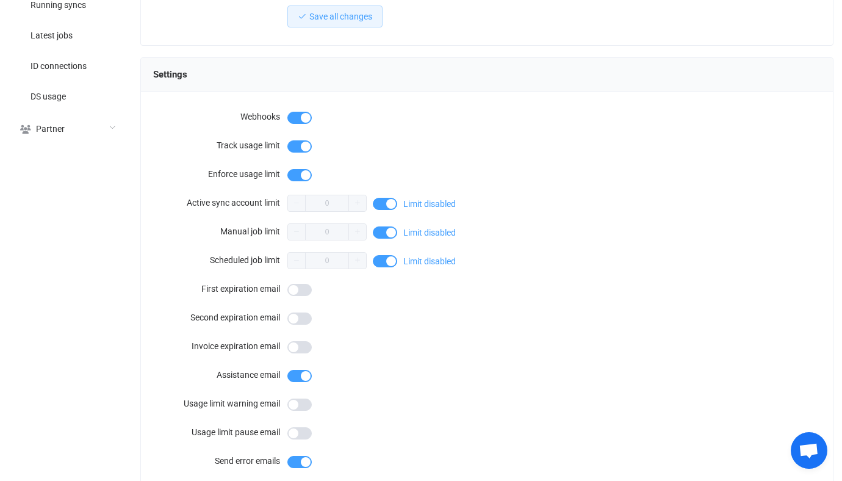
scroll to position [1067, 0]
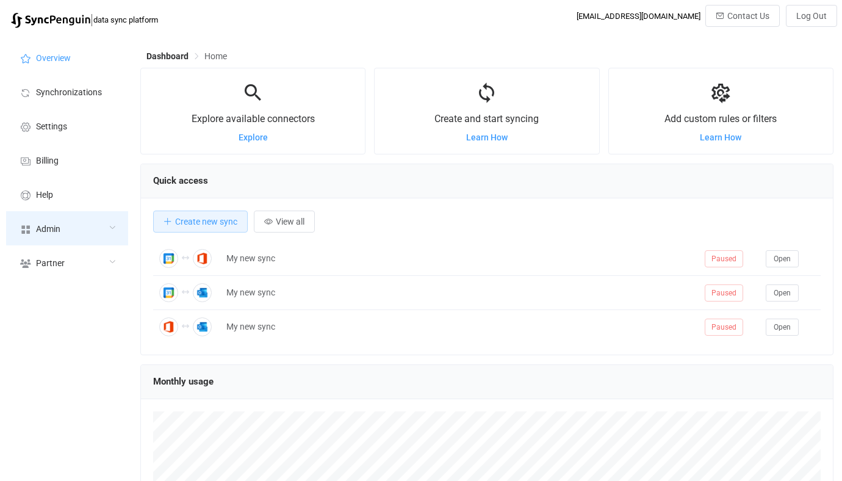
click at [78, 215] on div "Admin" at bounding box center [67, 228] width 122 height 34
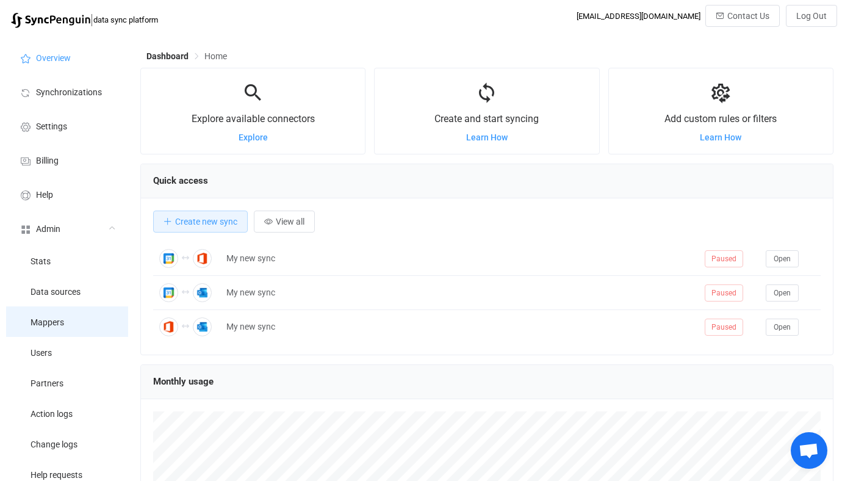
click at [70, 333] on li "Mappers" at bounding box center [67, 321] width 122 height 31
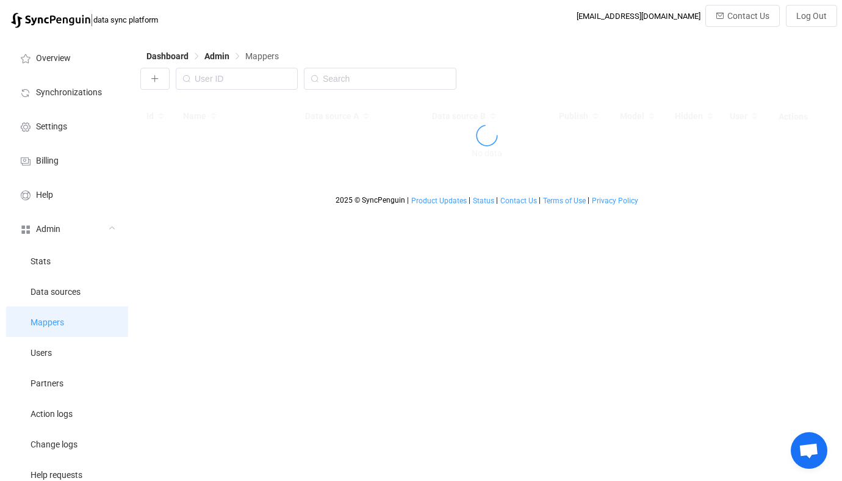
click at [70, 336] on li "Mappers" at bounding box center [67, 321] width 122 height 31
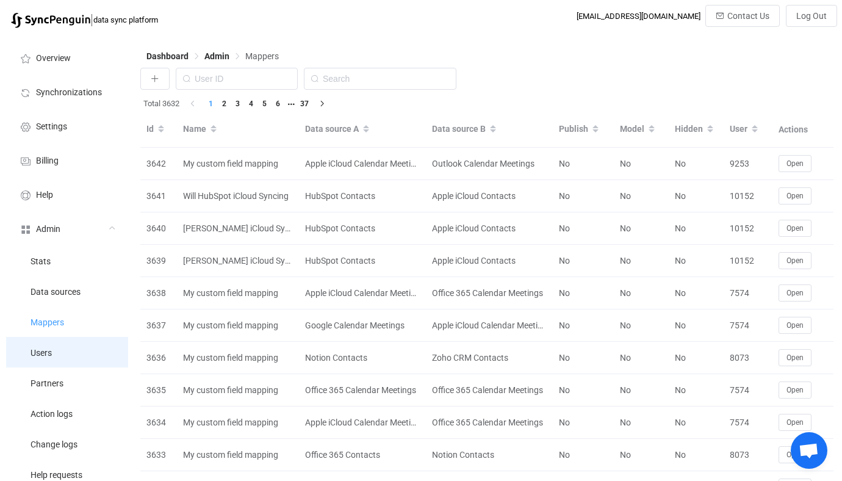
click at [73, 342] on li "Users" at bounding box center [67, 352] width 122 height 31
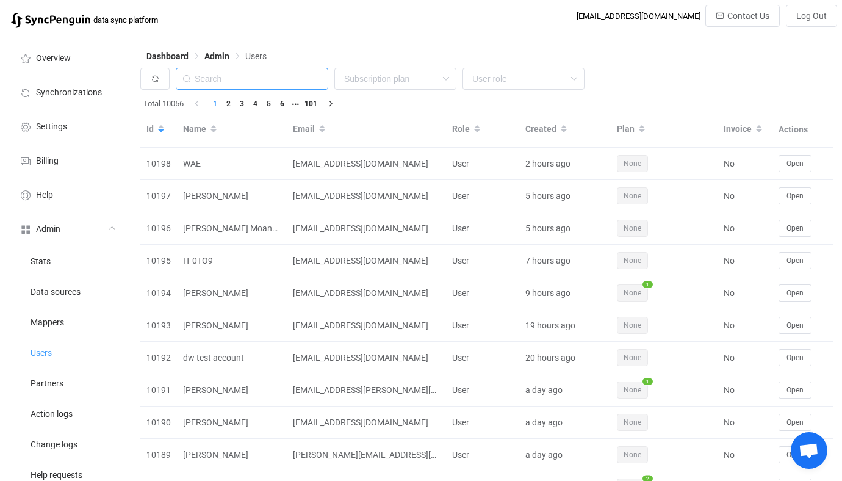
click at [275, 86] on input "text" at bounding box center [252, 79] width 153 height 22
paste input "ajo@it-connect.ca"
type input "ajo@it-connect.ca"
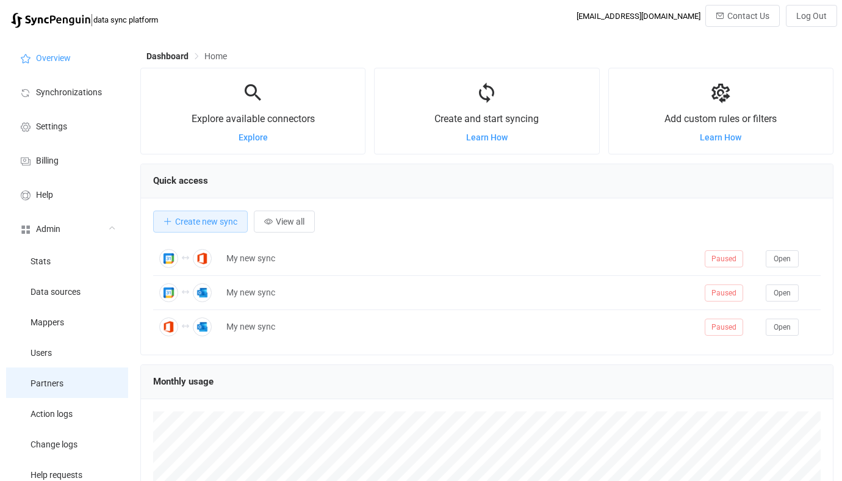
scroll to position [237, 693]
click at [81, 372] on li "Partners" at bounding box center [67, 382] width 122 height 31
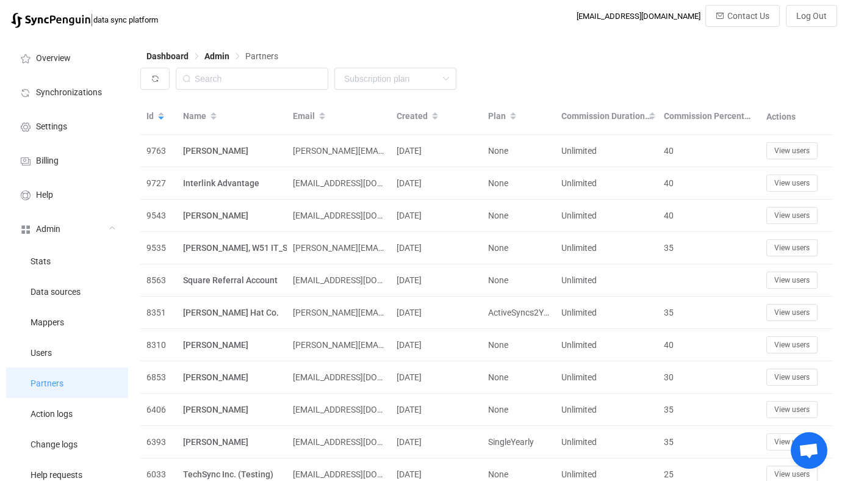
click at [81, 371] on li "Partners" at bounding box center [67, 382] width 122 height 31
click at [82, 369] on li "Partners" at bounding box center [67, 382] width 122 height 31
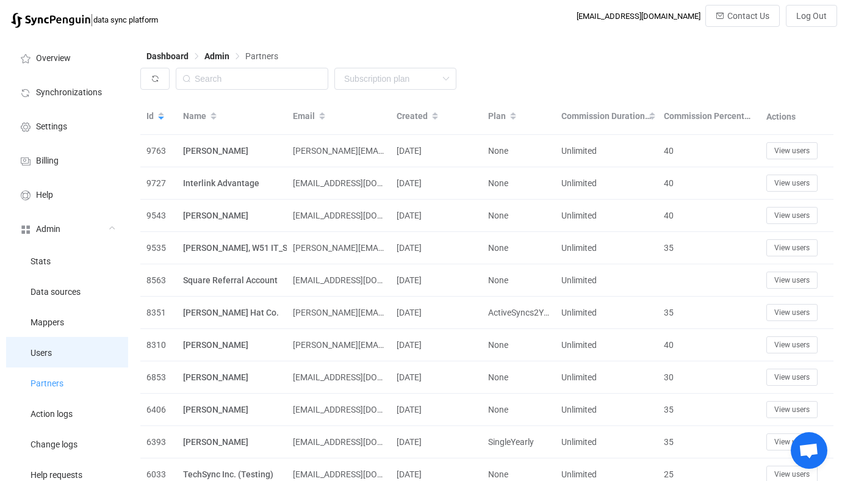
click at [84, 363] on li "Users" at bounding box center [67, 352] width 122 height 31
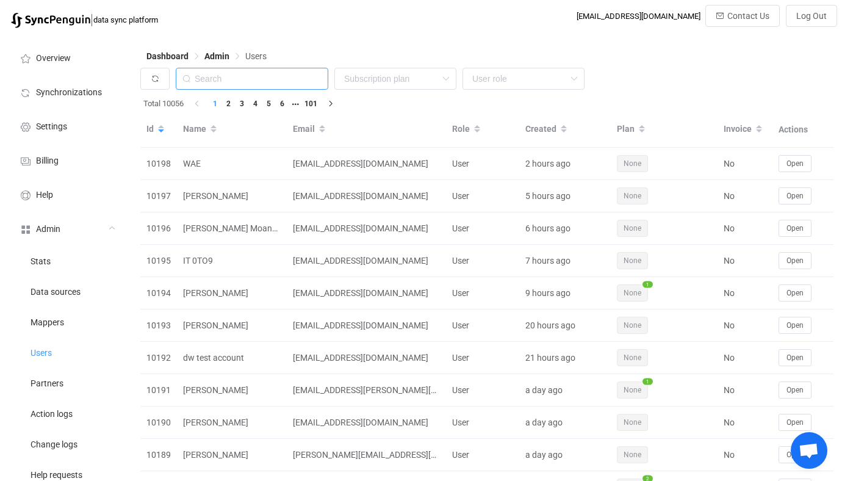
click at [264, 84] on input "text" at bounding box center [252, 79] width 153 height 22
paste input "[PERSON_NAME][EMAIL_ADDRESS][DOMAIN_NAME]"
type input "[PERSON_NAME][EMAIL_ADDRESS][DOMAIN_NAME]"
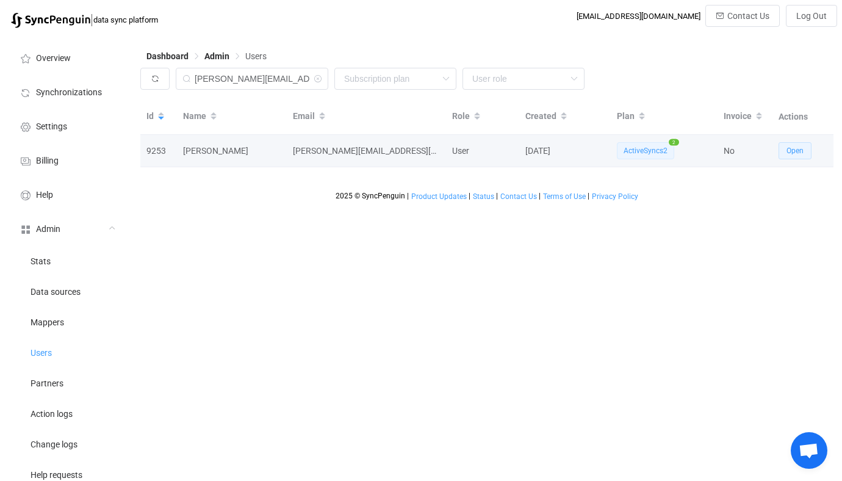
click at [793, 146] on button "Open" at bounding box center [795, 150] width 33 height 17
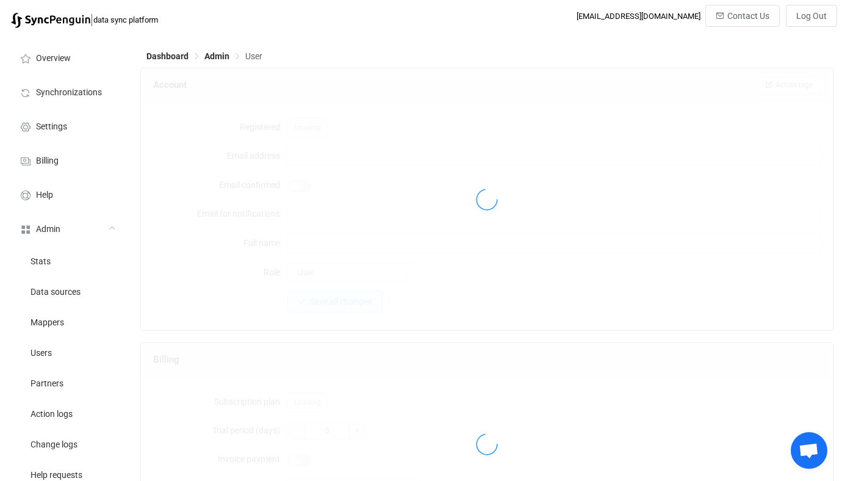
type input "[PERSON_NAME][EMAIL_ADDRESS][DOMAIN_NAME]"
type input "[PERSON_NAME]"
type input "14"
type input "14 days"
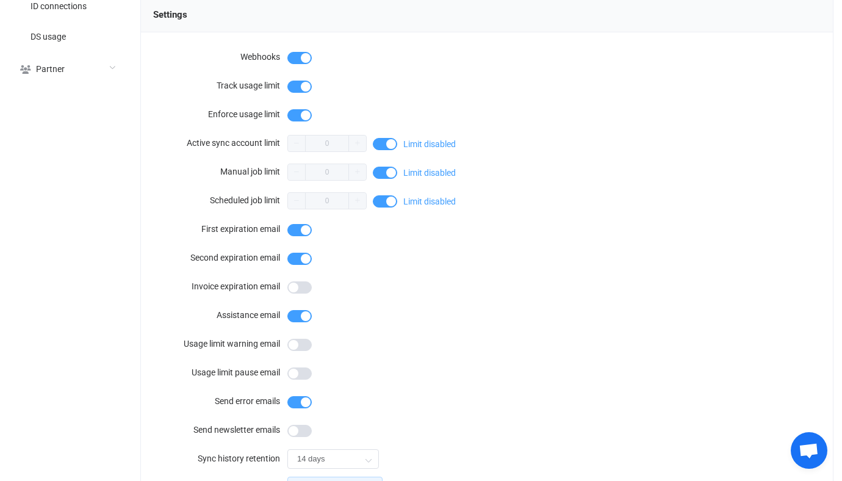
scroll to position [1095, 0]
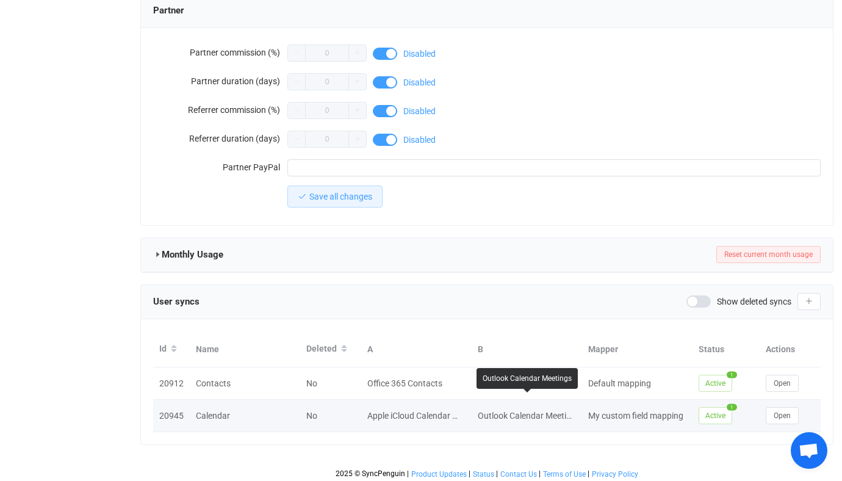
click at [482, 412] on div "Outlook Calendar Meetings" at bounding box center [526, 416] width 109 height 14
drag, startPoint x: 482, startPoint y: 412, endPoint x: 555, endPoint y: 412, distance: 72.6
click at [555, 412] on div "Outlook Calendar Meetings" at bounding box center [526, 416] width 109 height 14
click at [775, 411] on span "Open" at bounding box center [782, 415] width 17 height 9
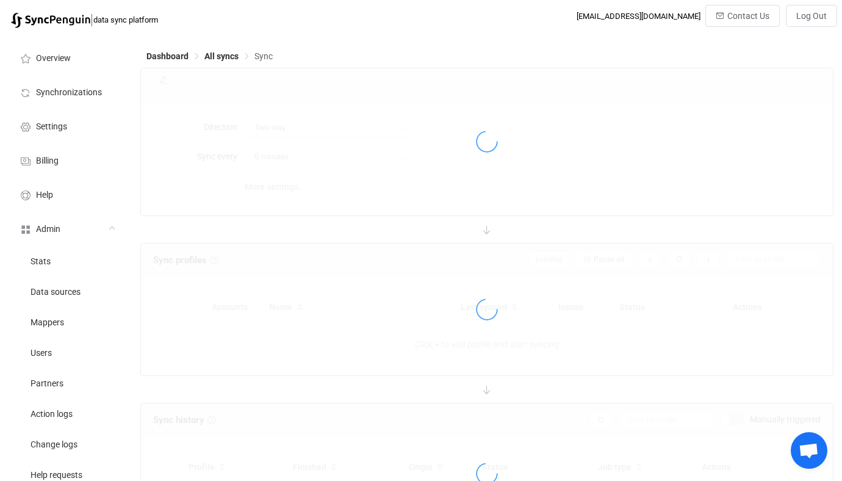
type input "10 minutes"
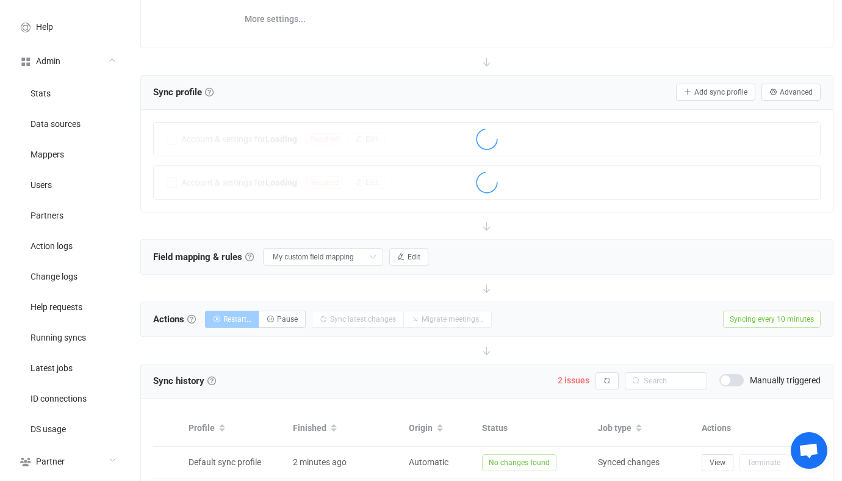
scroll to position [178, 0]
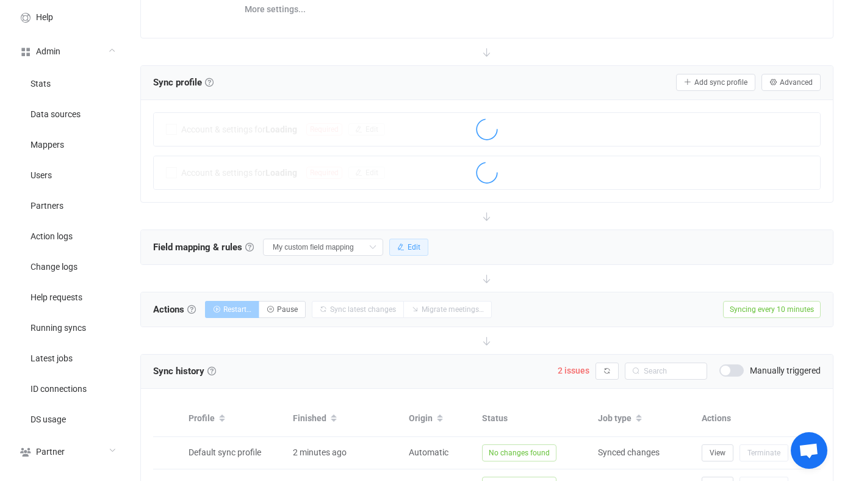
click at [401, 239] on button "Edit" at bounding box center [408, 247] width 39 height 17
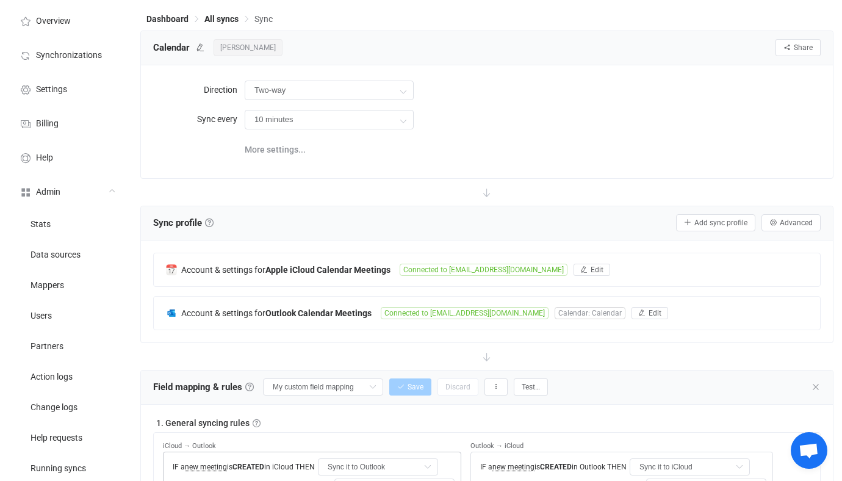
scroll to position [0, 0]
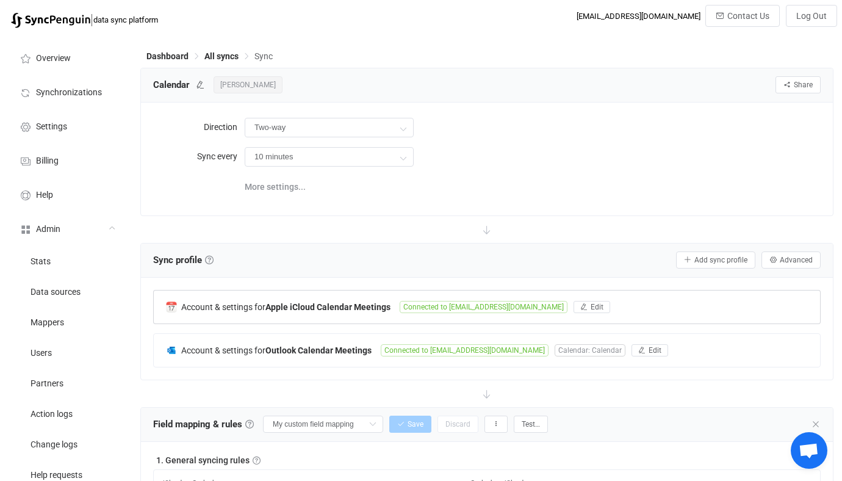
click at [420, 290] on div "Account & settings for Apple iCloud Calendar Meetings Connected to [EMAIL_ADDRE…" at bounding box center [487, 307] width 668 height 34
click at [403, 297] on div "Account & settings for Apple iCloud Calendar Meetings Connected to [EMAIL_ADDRE…" at bounding box center [487, 306] width 666 height 33
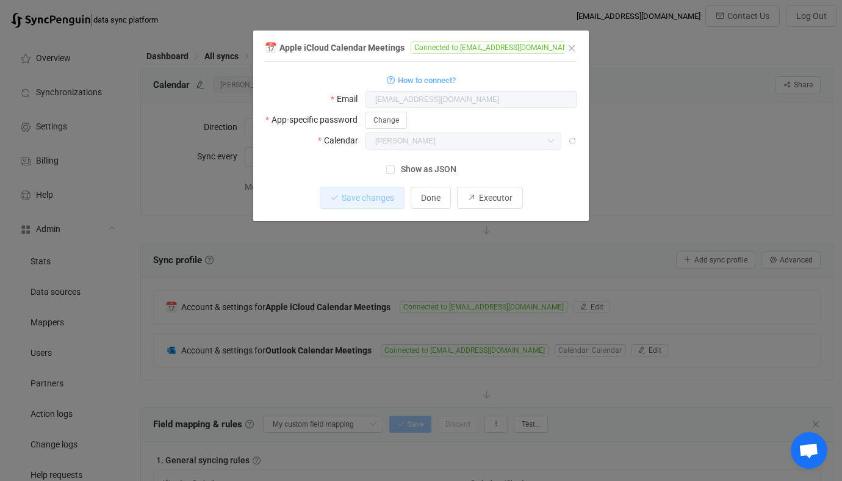
click at [346, 352] on div "Apple iCloud Calendar Meetings Connected to [EMAIL_ADDRESS][DOMAIN_NAME] 1 { { …" at bounding box center [421, 240] width 842 height 481
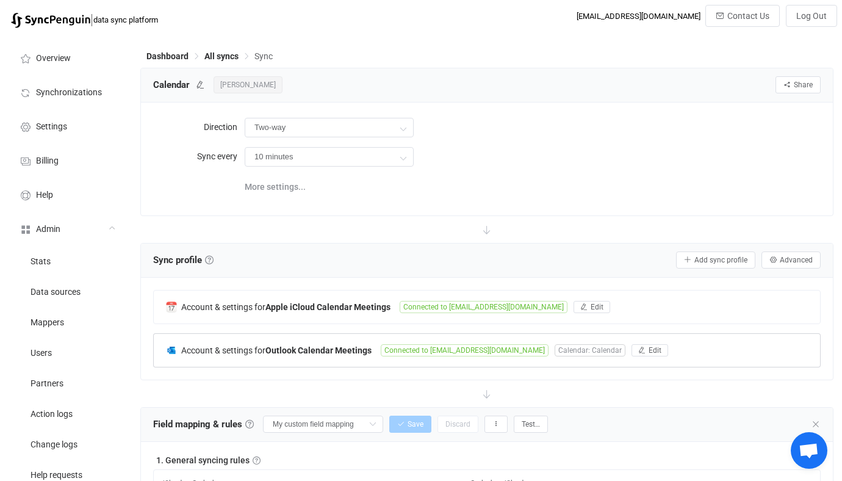
click at [374, 345] on div "Account & settings for Outlook Calendar Meetings" at bounding box center [273, 349] width 215 height 11
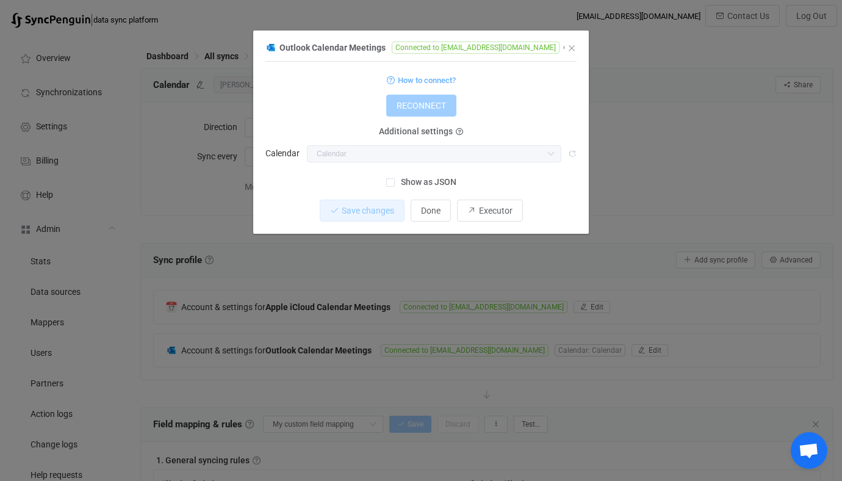
click at [355, 350] on div "Outlook Calendar Meetings Connected to [EMAIL_ADDRESS][DOMAIN_NAME] 1 { { "conn…" at bounding box center [421, 240] width 842 height 481
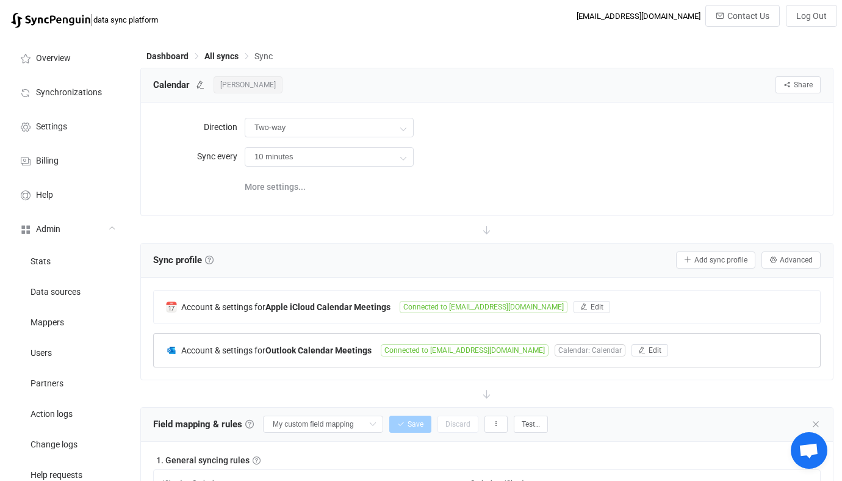
click at [387, 354] on span "Connected to [EMAIL_ADDRESS][DOMAIN_NAME]" at bounding box center [465, 350] width 168 height 12
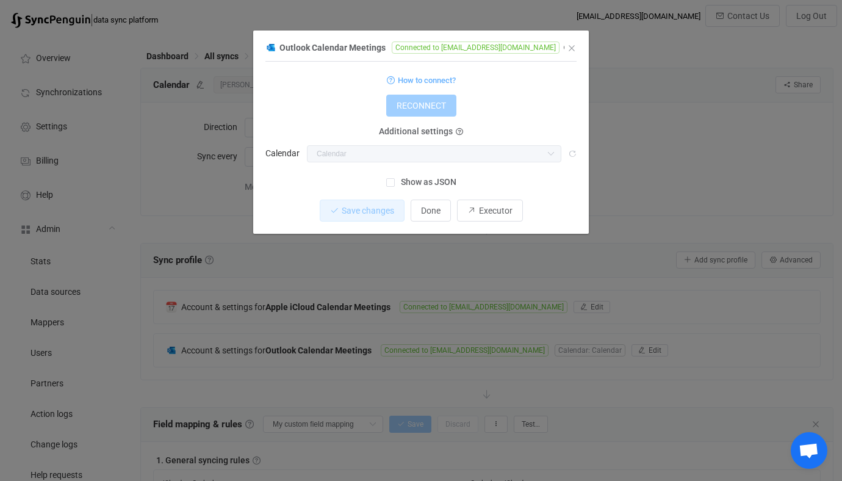
click at [456, 48] on span "Connected to [EMAIL_ADDRESS][DOMAIN_NAME]" at bounding box center [476, 47] width 168 height 12
drag, startPoint x: 456, startPoint y: 48, endPoint x: 522, endPoint y: 48, distance: 66.5
click at [522, 48] on span "Connected to [EMAIL_ADDRESS][DOMAIN_NAME]" at bounding box center [476, 47] width 168 height 12
copy span "[EMAIL_ADDRESS][DOMAIN_NAME]"
click at [400, 281] on div "Outlook Calendar Meetings Connected to [EMAIL_ADDRESS][DOMAIN_NAME] 1 { { "conn…" at bounding box center [421, 240] width 842 height 481
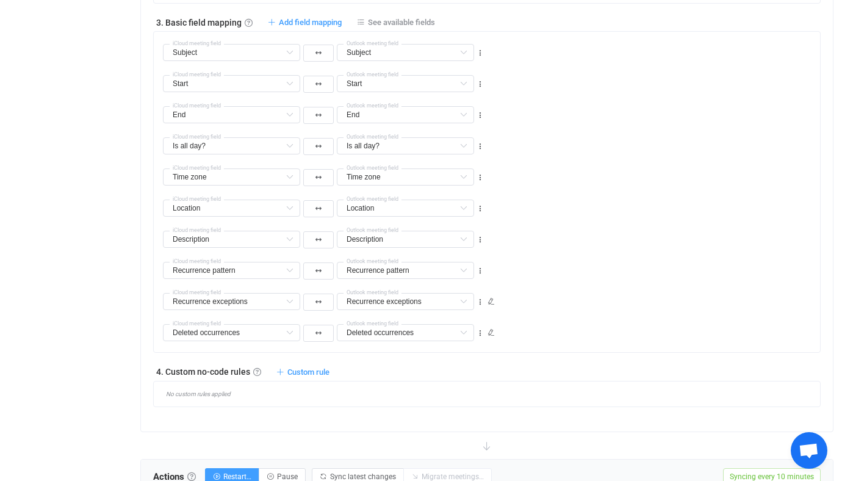
scroll to position [1012, 0]
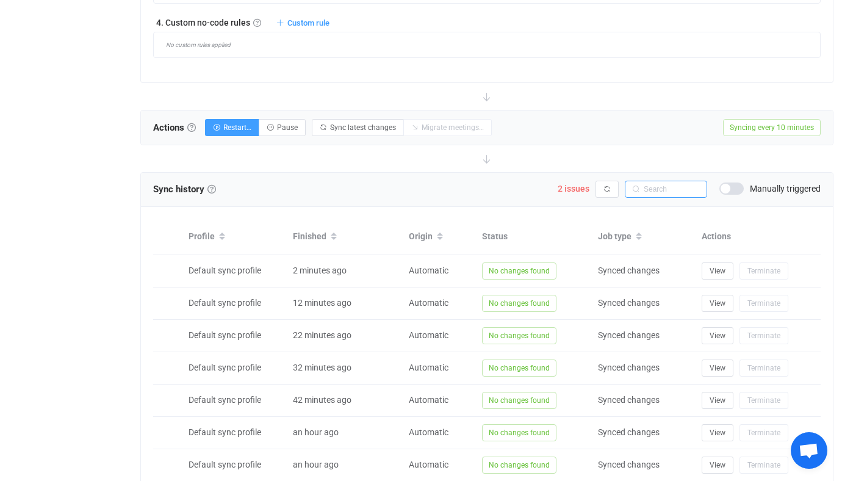
click at [654, 189] on input "text" at bounding box center [666, 189] width 82 height 17
click at [569, 190] on span "2 issues" at bounding box center [574, 189] width 32 height 10
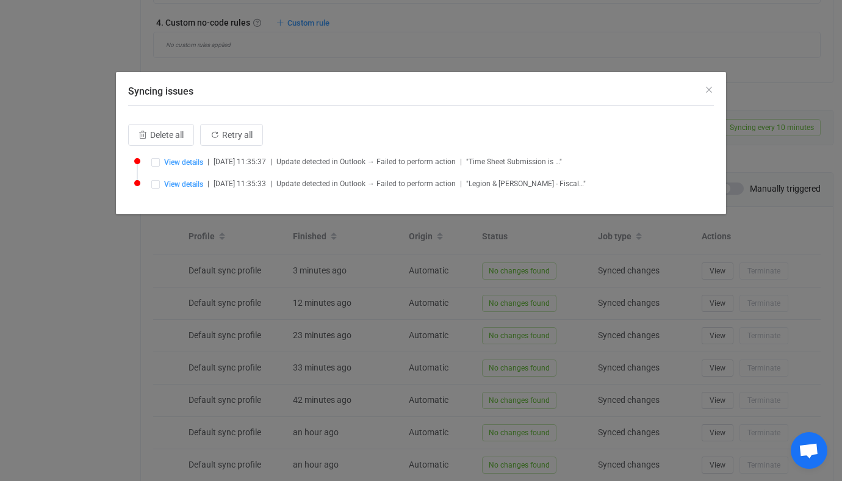
click at [431, 239] on div "Syncing issues Delete all Retry all View details | [DATE] 11:35:37 | Update det…" at bounding box center [421, 240] width 842 height 481
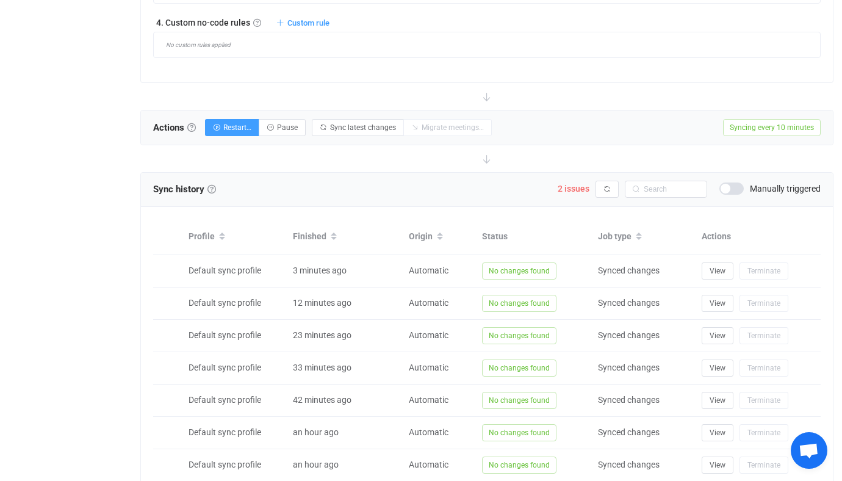
click at [671, 173] on div "Sync history History Sync history All sync executions are recorded in the sync …" at bounding box center [487, 190] width 692 height 34
click at [668, 195] on input "text" at bounding box center [666, 189] width 82 height 17
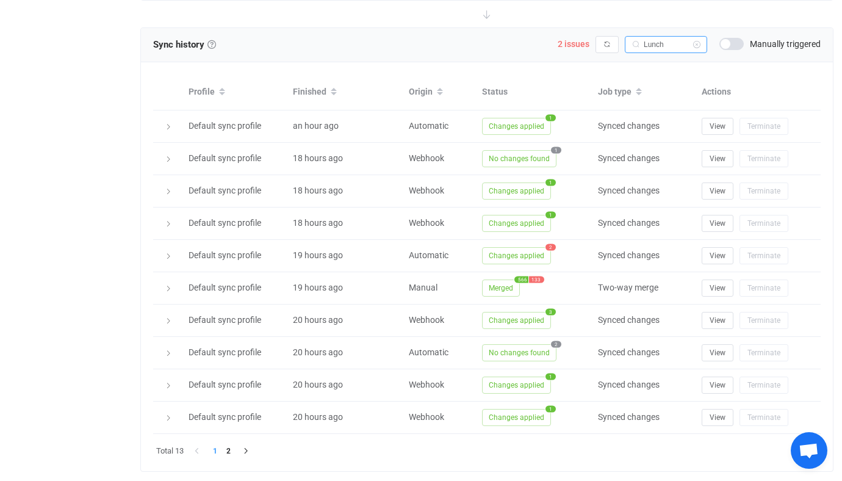
scroll to position [1157, 0]
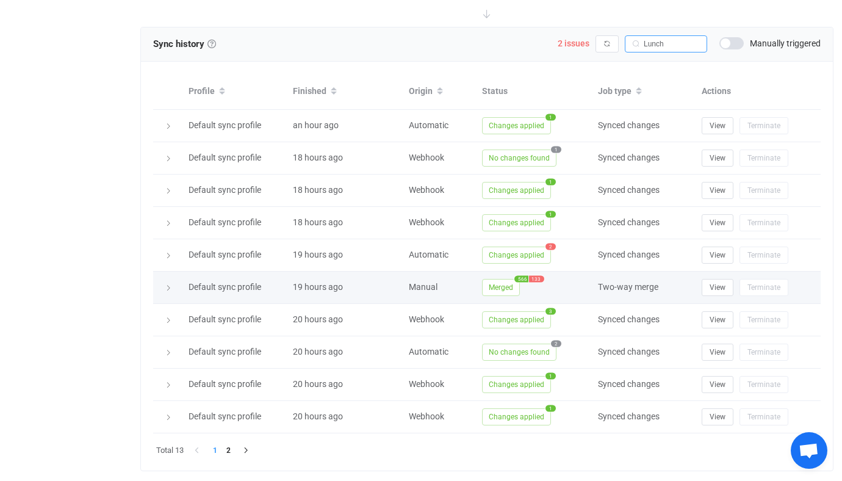
click at [494, 295] on span "Merged" at bounding box center [501, 287] width 38 height 17
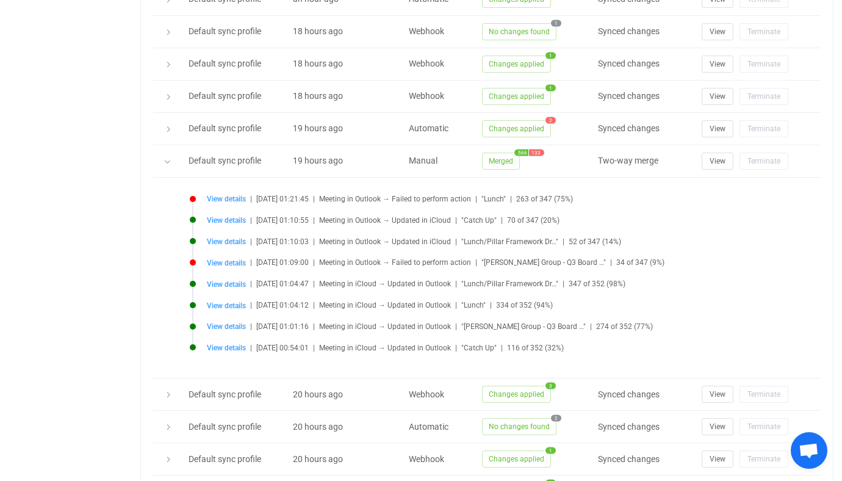
scroll to position [1285, 0]
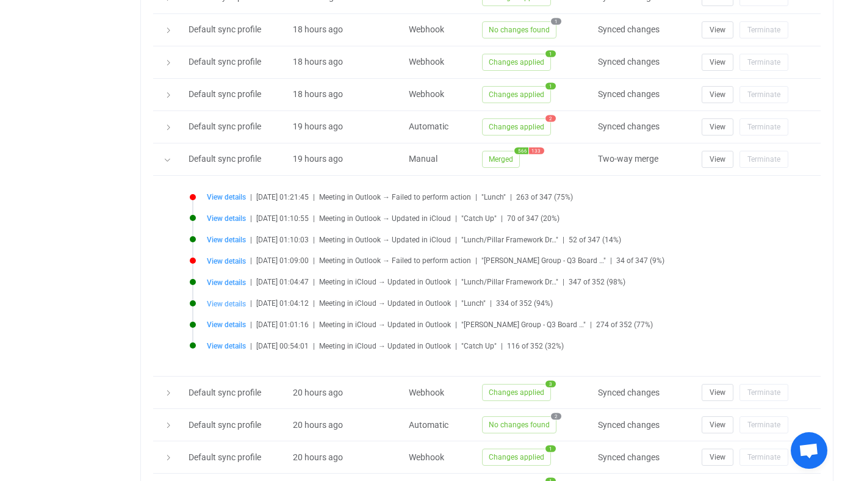
click at [234, 300] on span "View details" at bounding box center [226, 304] width 39 height 9
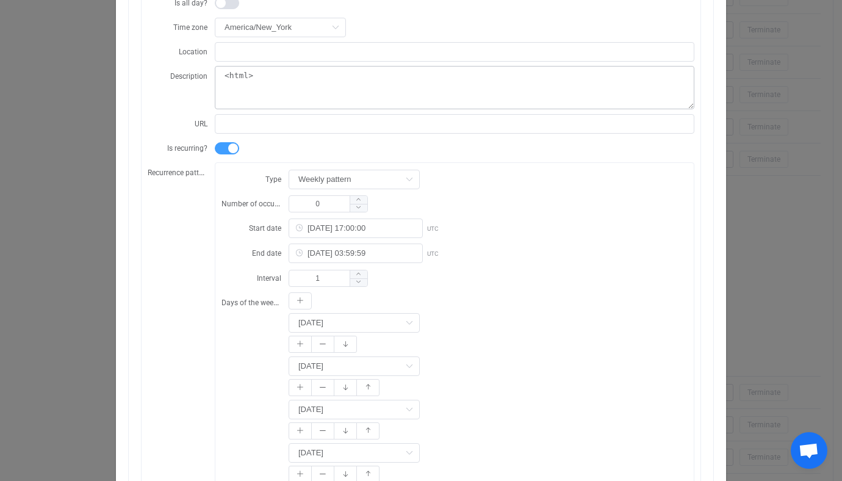
scroll to position [247, 0]
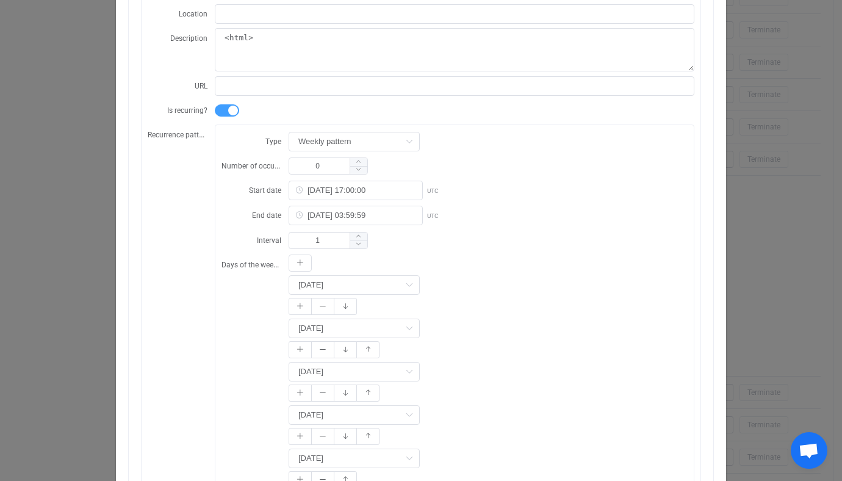
click at [75, 336] on div "Resync Show JSON Source Mapped value Destination Subject Lunch Start [DATE] 17:…" at bounding box center [421, 240] width 842 height 481
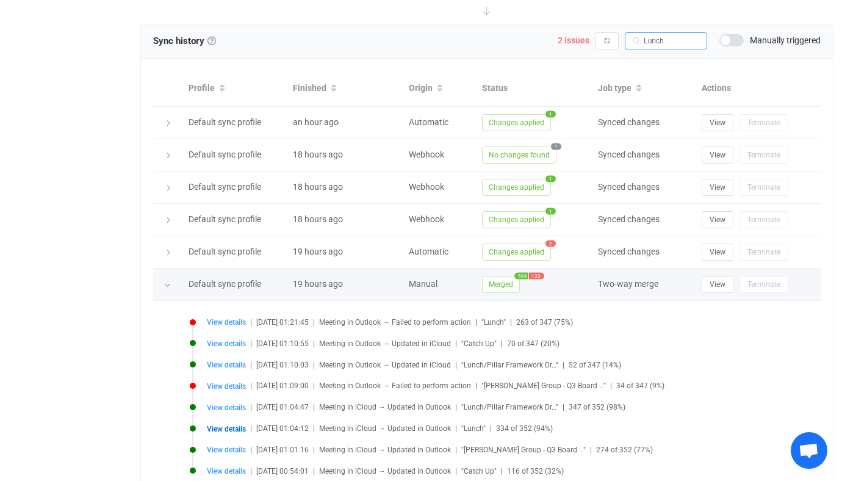
scroll to position [1158, 0]
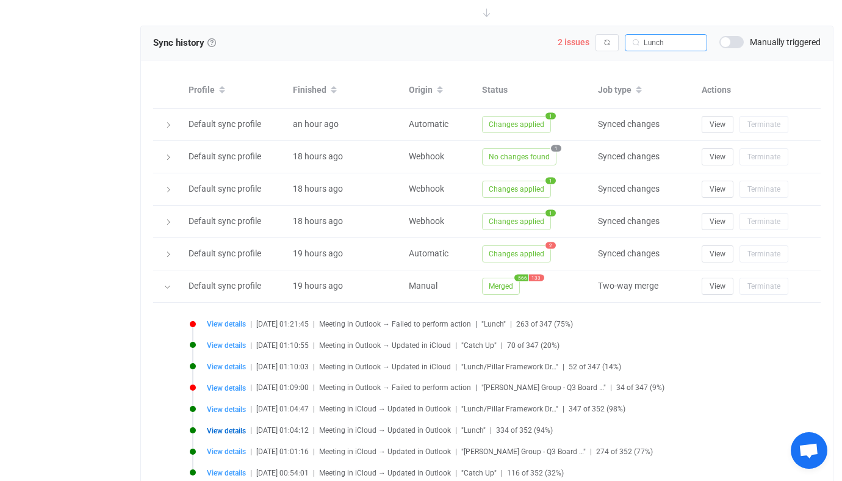
click at [579, 48] on div "2 issues Syncing issues Delete all Retry all View details | [DATE] 11:35:37 | U…" at bounding box center [689, 42] width 263 height 17
click at [579, 45] on span "2 issues" at bounding box center [574, 42] width 32 height 10
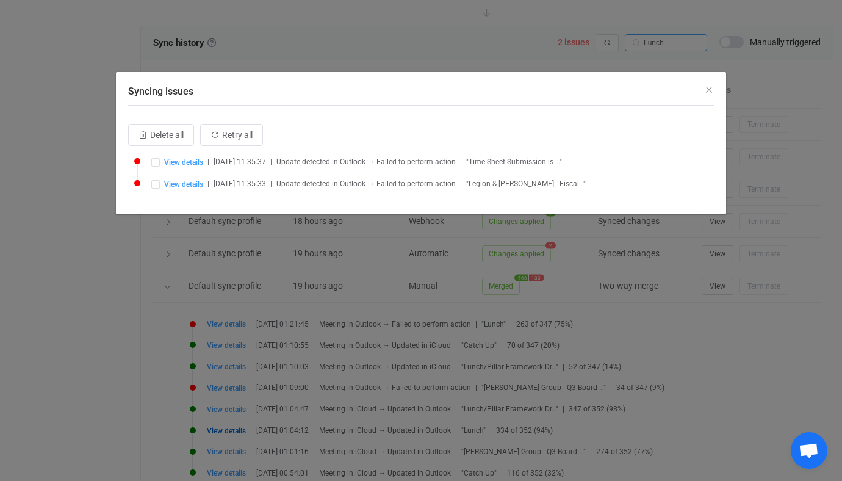
click at [644, 254] on div "Syncing issues Delete all Retry all View details | [DATE] 11:35:37 | Update det…" at bounding box center [421, 240] width 842 height 481
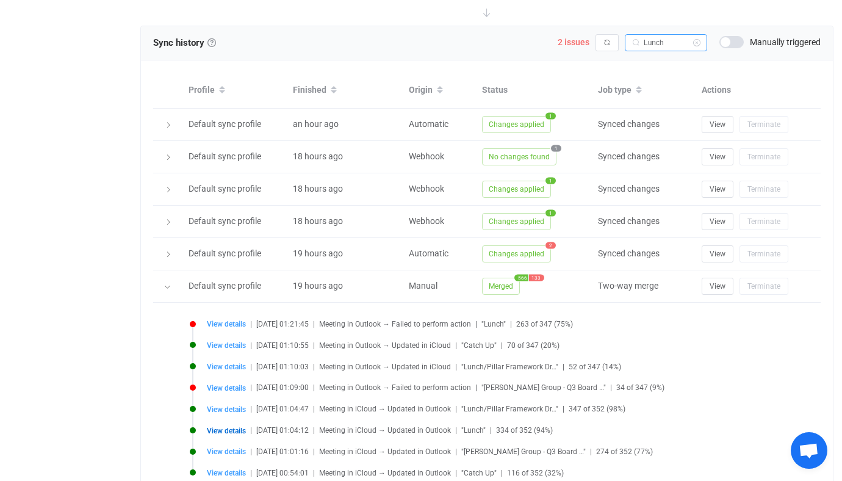
click at [676, 42] on input "Lunch" at bounding box center [666, 42] width 82 height 17
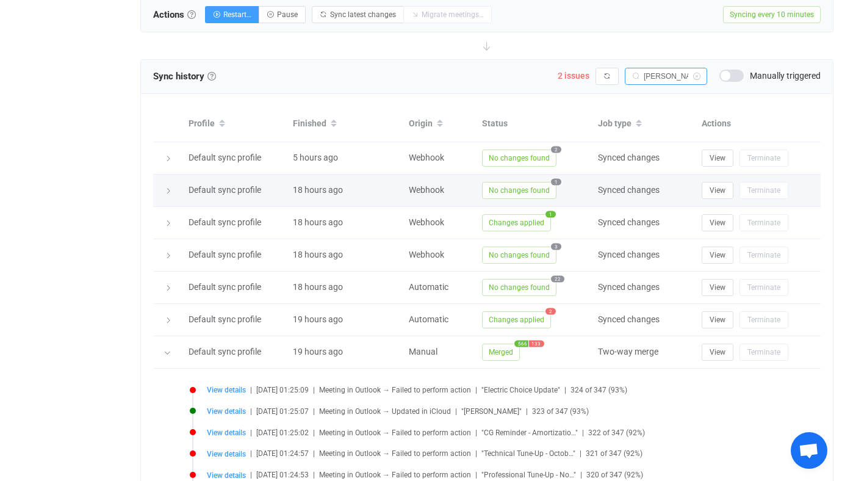
scroll to position [1104, 0]
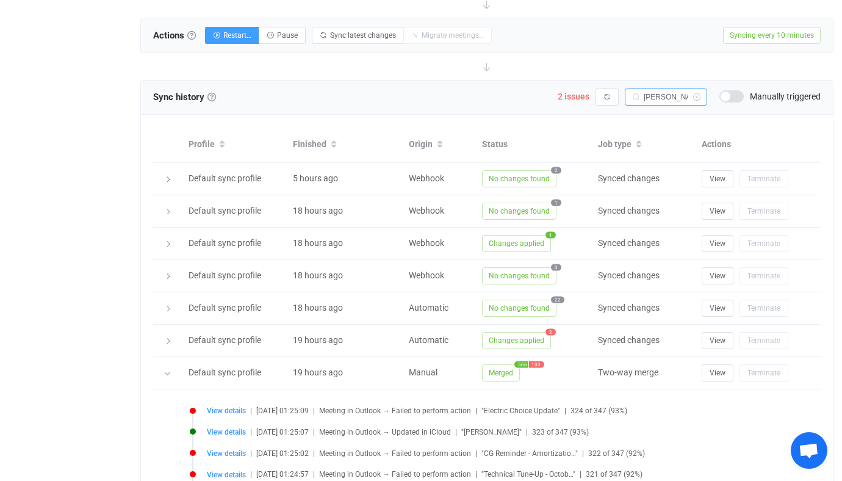
click at [680, 93] on input "[PERSON_NAME]" at bounding box center [666, 96] width 82 height 17
type input "Touchbase"
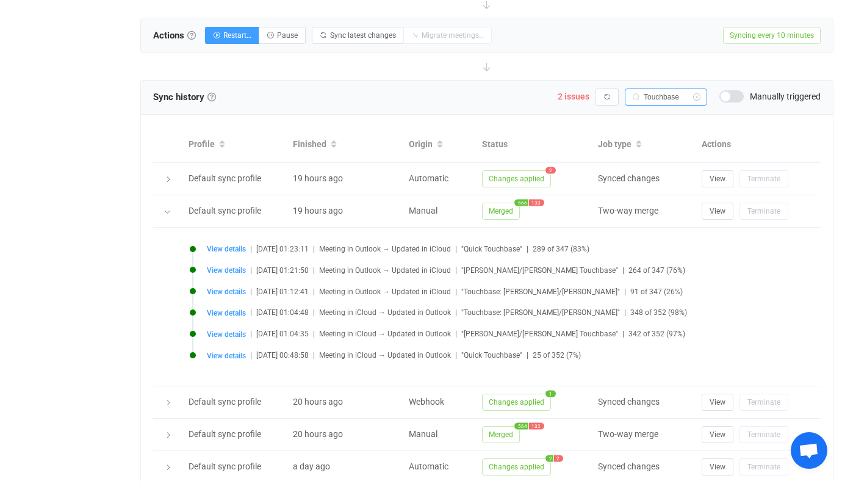
scroll to position [1121, 0]
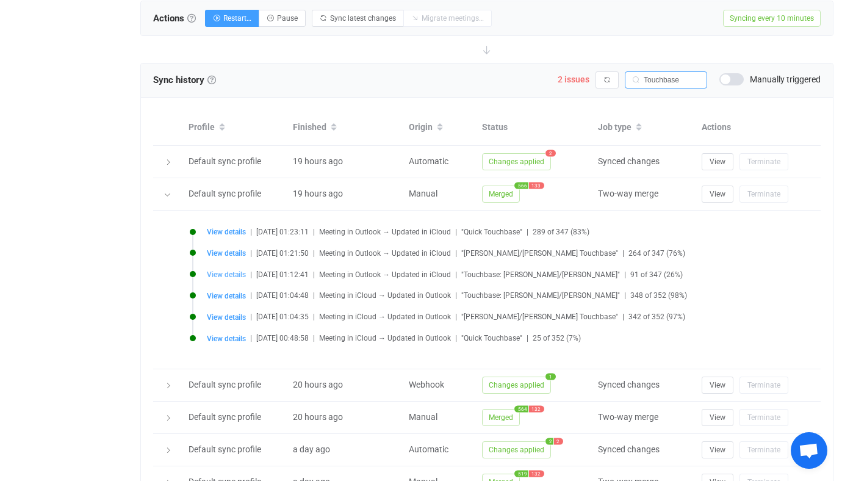
click at [231, 273] on span "View details" at bounding box center [226, 274] width 39 height 9
type input "Touchbase: [PERSON_NAME]/[PERSON_NAME]"
type input "[DATE] 20:30:00"
type input "[DATE] 21:30:00"
type input "Microsoft Teams Meeting"
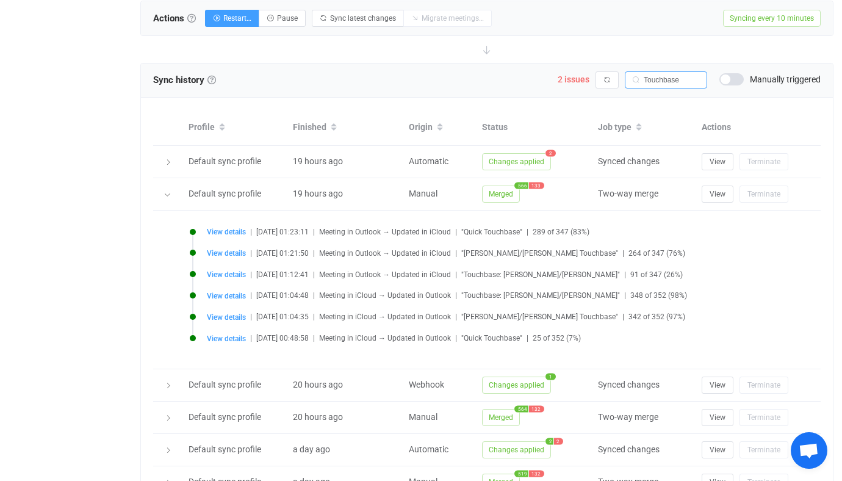
type textarea "<html> <head> <meta http-equiv="Content-Type" content="text/html; charset=utf-8…"
type input "[DATE] 20:30:00"
type input "[DATE]"
type input "[DATE] 20:30:00"
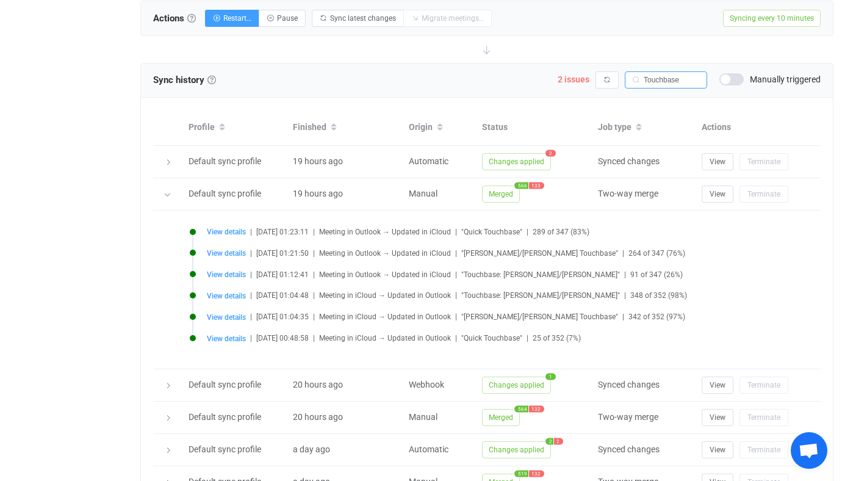
type input "[DATE] 19:30:00"
type input "Touchbase: [PERSON_NAME]/[PERSON_NAME]"
type input "[DATE] 12:00:00"
type input "[DATE] 13:00:00"
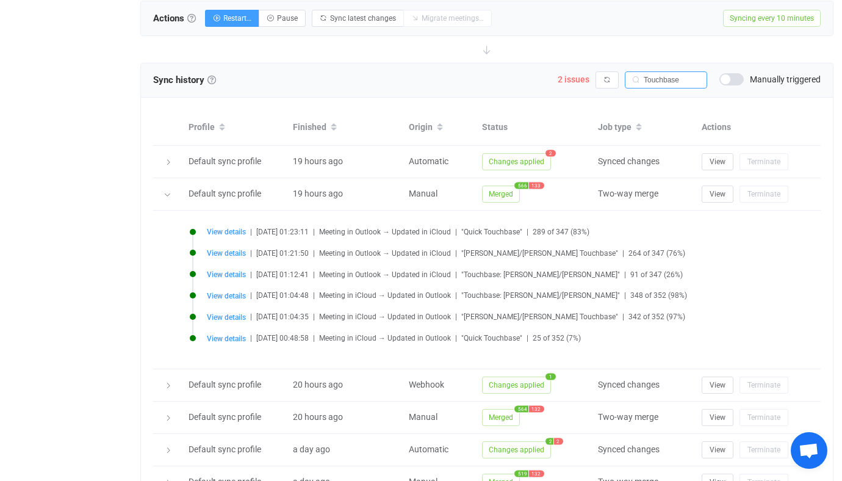
type input "Microsoft Teams Meeting"
type textarea "<lore> <ipsu> <dolo sita-conse="Adipisc-Elit" seddoei="temp/inci; utlabor=etd-3…"
type input "AQMkAGJmZGViMDE2LTE2YWItNDI3NC05YjRiLWQ0MWYyMDJjZjUyOABGAAADBs9Iu-4rHk2xw-MeeW3…"
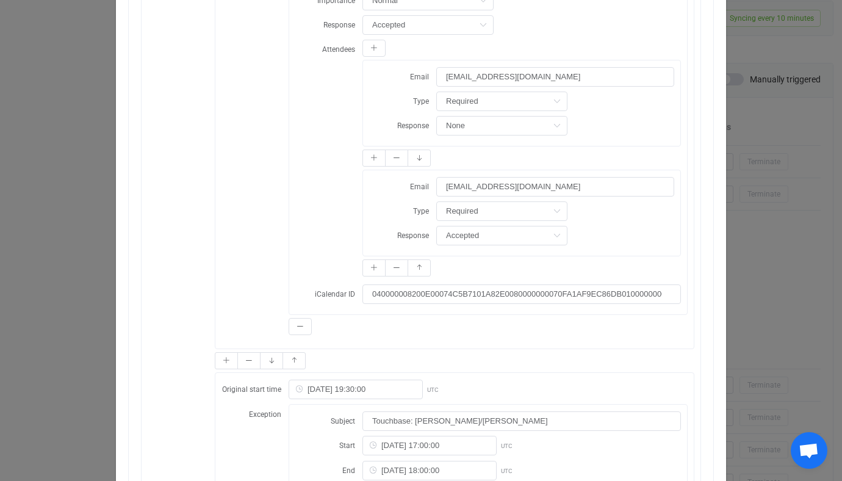
scroll to position [9725, 0]
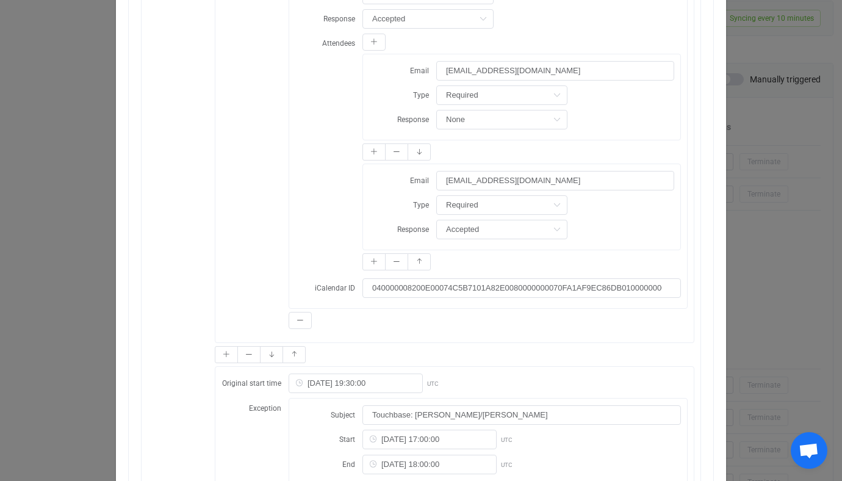
click at [102, 211] on div "Resync Show JSON Source Mapped value Destination Subject Touchbase: [PERSON_NAM…" at bounding box center [421, 240] width 842 height 481
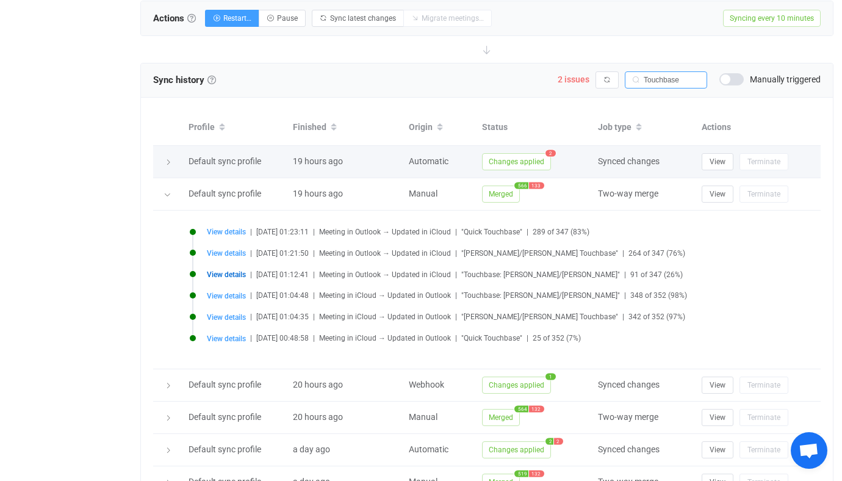
click at [499, 165] on span "Changes applied" at bounding box center [516, 161] width 69 height 17
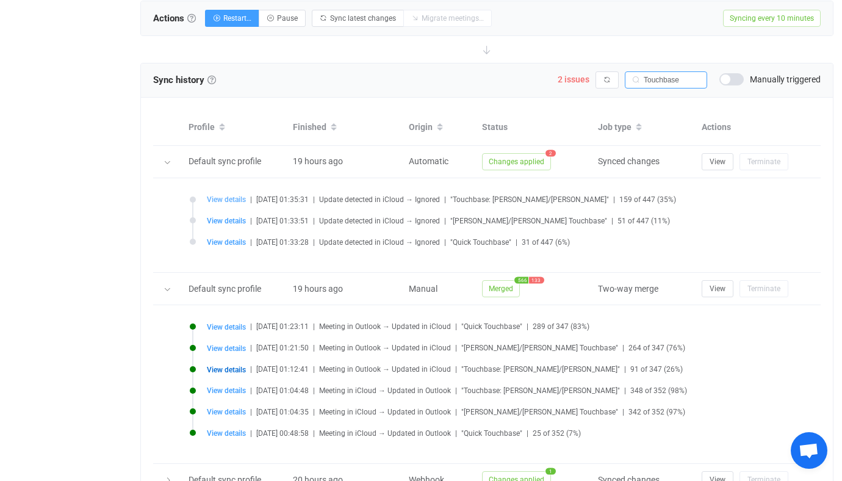
click at [231, 196] on span "View details" at bounding box center [226, 199] width 39 height 9
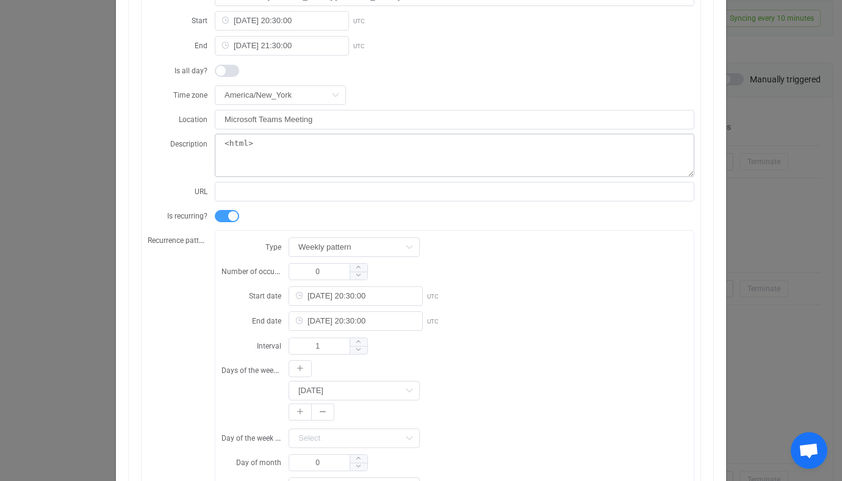
scroll to position [284, 0]
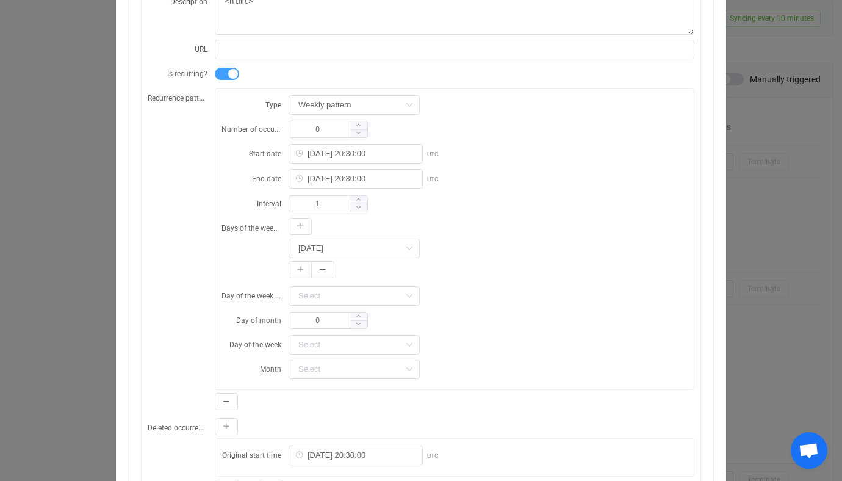
click at [758, 239] on div "Resync Show JSON Source Mapped value Destination Subject Touchbase: [PERSON_NAM…" at bounding box center [421, 240] width 842 height 481
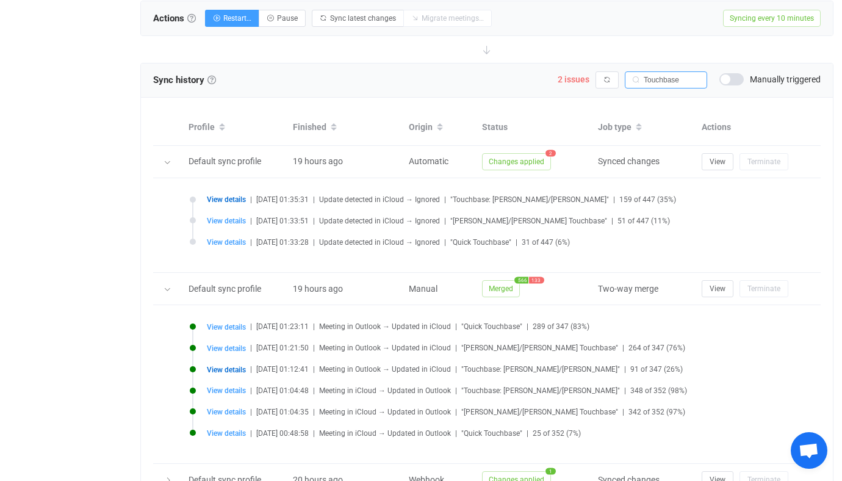
click at [229, 199] on span "View details" at bounding box center [226, 199] width 39 height 9
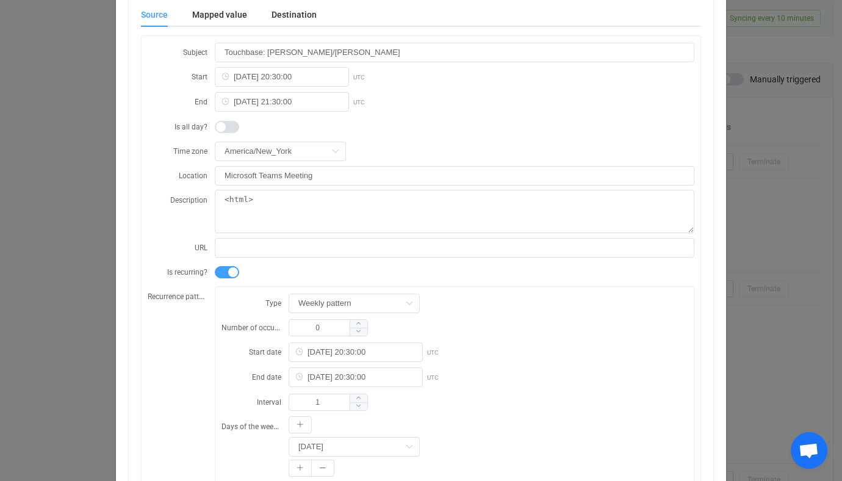
scroll to position [0, 0]
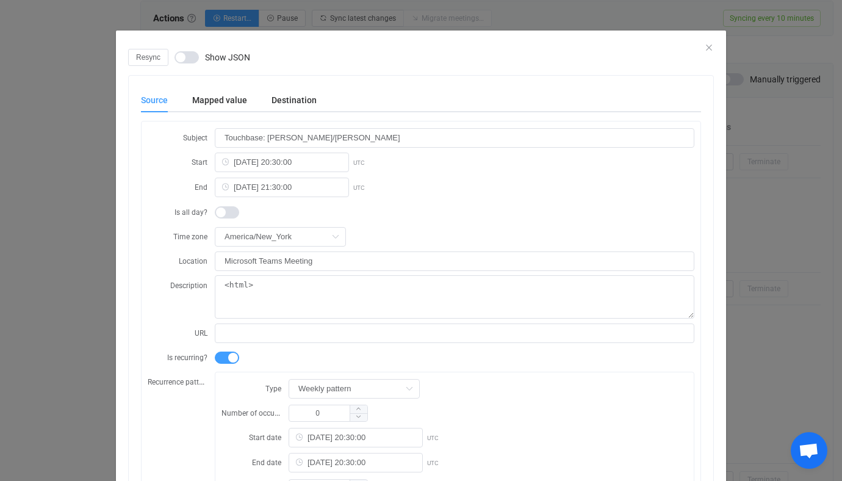
click at [785, 156] on div "Resync Show JSON Source Mapped value Destination Subject Touchbase: [PERSON_NAM…" at bounding box center [421, 240] width 842 height 481
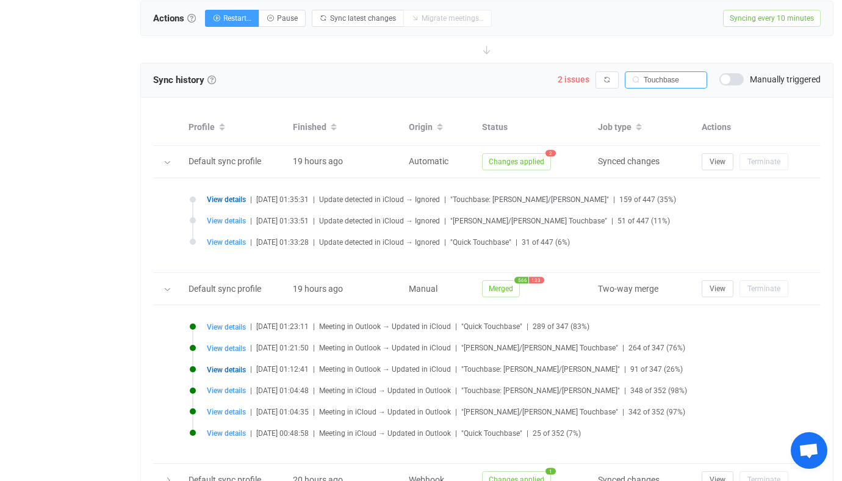
click at [234, 370] on span "View details" at bounding box center [226, 370] width 39 height 9
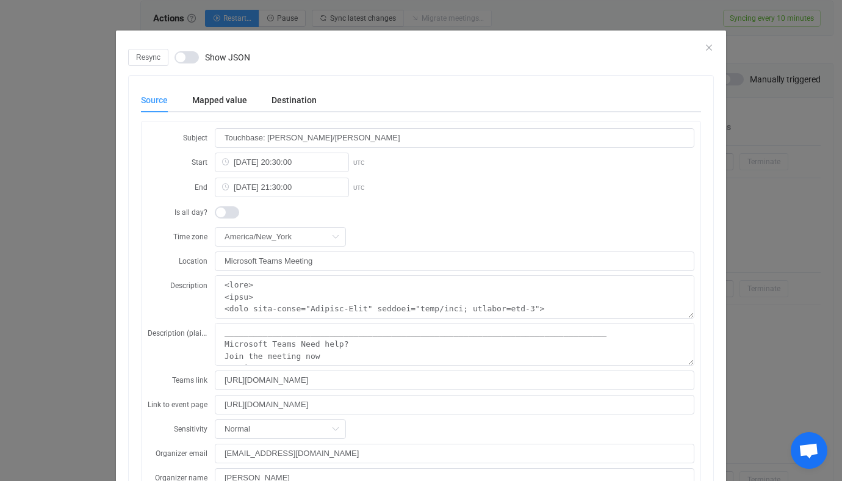
click at [744, 248] on div "Resync Show JSON Source Mapped value Destination Subject Touchbase: [PERSON_NAM…" at bounding box center [421, 240] width 842 height 481
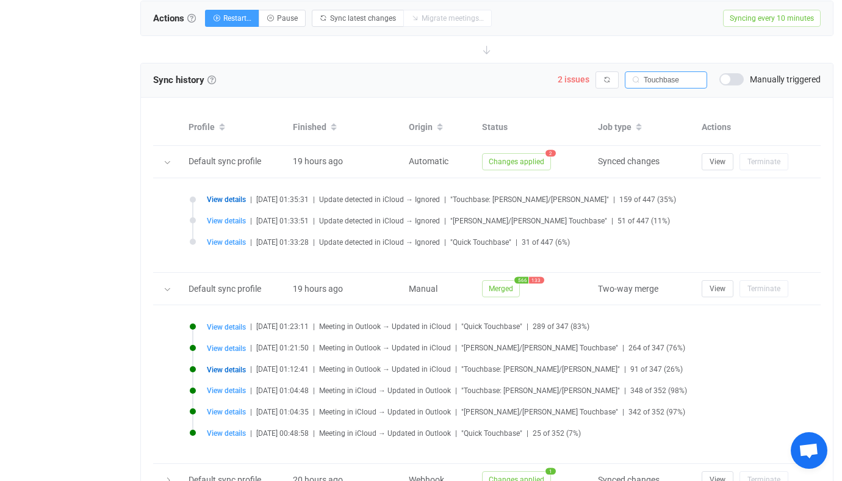
click at [223, 371] on span "View details" at bounding box center [226, 370] width 39 height 9
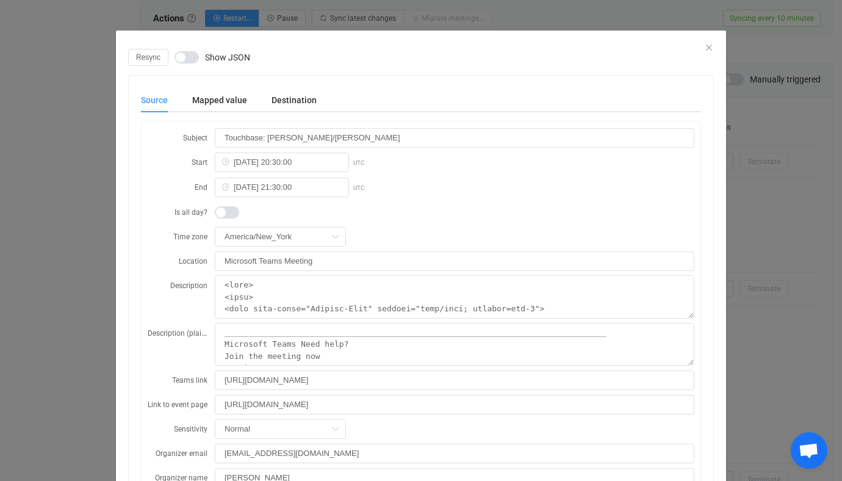
scroll to position [12, 0]
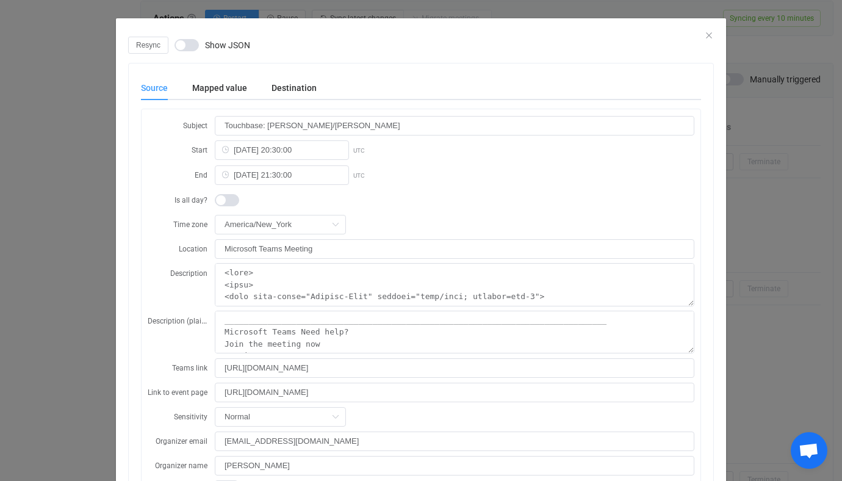
click at [773, 222] on div "Resync Show JSON Source Mapped value Destination Subject Touchbase: [PERSON_NAM…" at bounding box center [421, 240] width 842 height 481
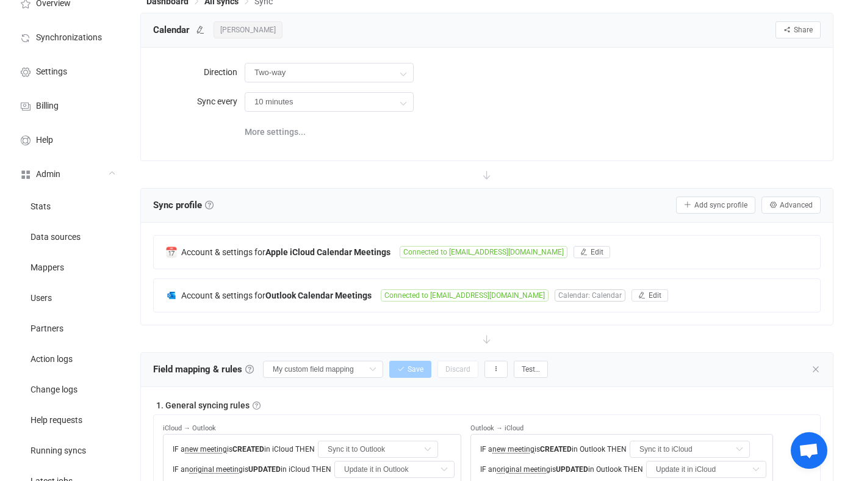
scroll to position [56, 0]
click at [324, 238] on div "Account & settings for Apple iCloud Calendar Meetings Connected to [EMAIL_ADDRE…" at bounding box center [487, 250] width 666 height 33
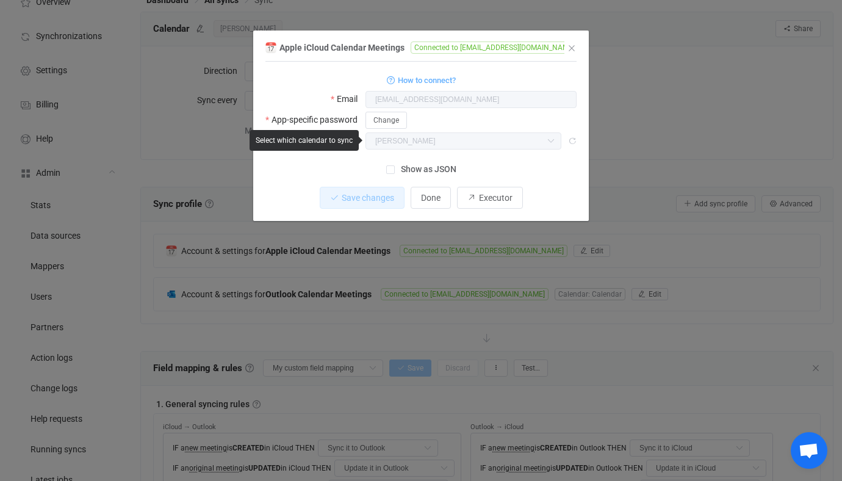
click at [412, 162] on label "Show as JSON" at bounding box center [421, 169] width 70 height 15
click at [395, 165] on input "Show as JSON" at bounding box center [395, 165] width 0 height 0
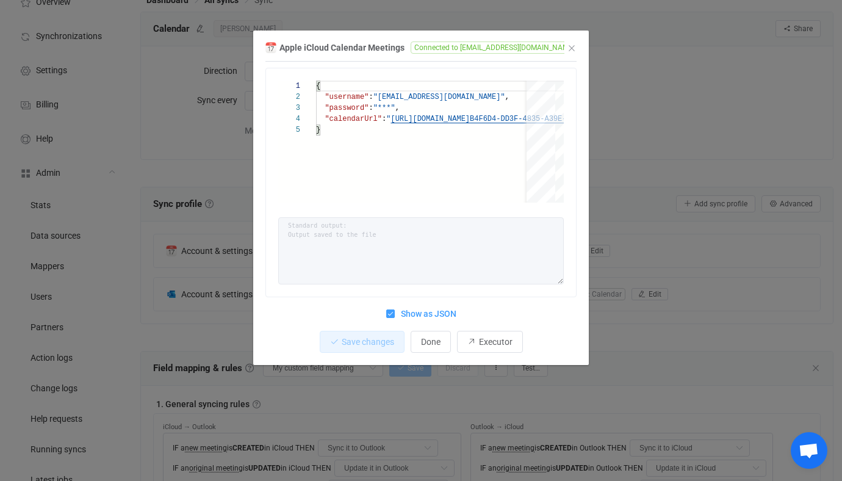
click at [416, 311] on span "Show as JSON" at bounding box center [426, 314] width 62 height 12
click at [395, 309] on input "Show as JSON" at bounding box center [395, 309] width 0 height 0
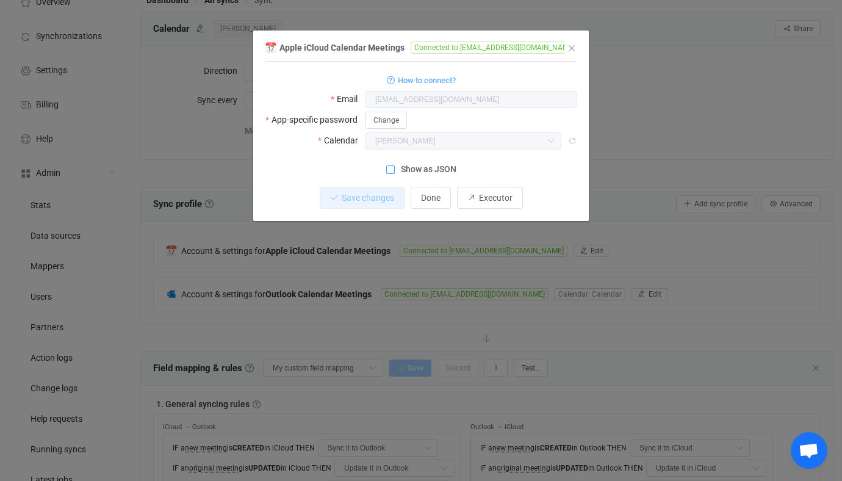
click at [652, 201] on div "Apple iCloud Calendar Meetings Connected to [EMAIL_ADDRESS][DOMAIN_NAME] 1 { { …" at bounding box center [421, 240] width 842 height 481
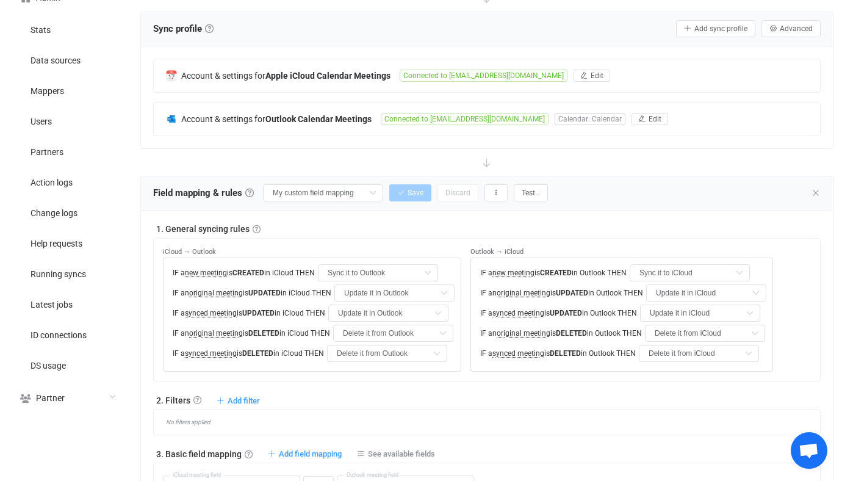
scroll to position [392, 0]
